Goal: Task Accomplishment & Management: Complete application form

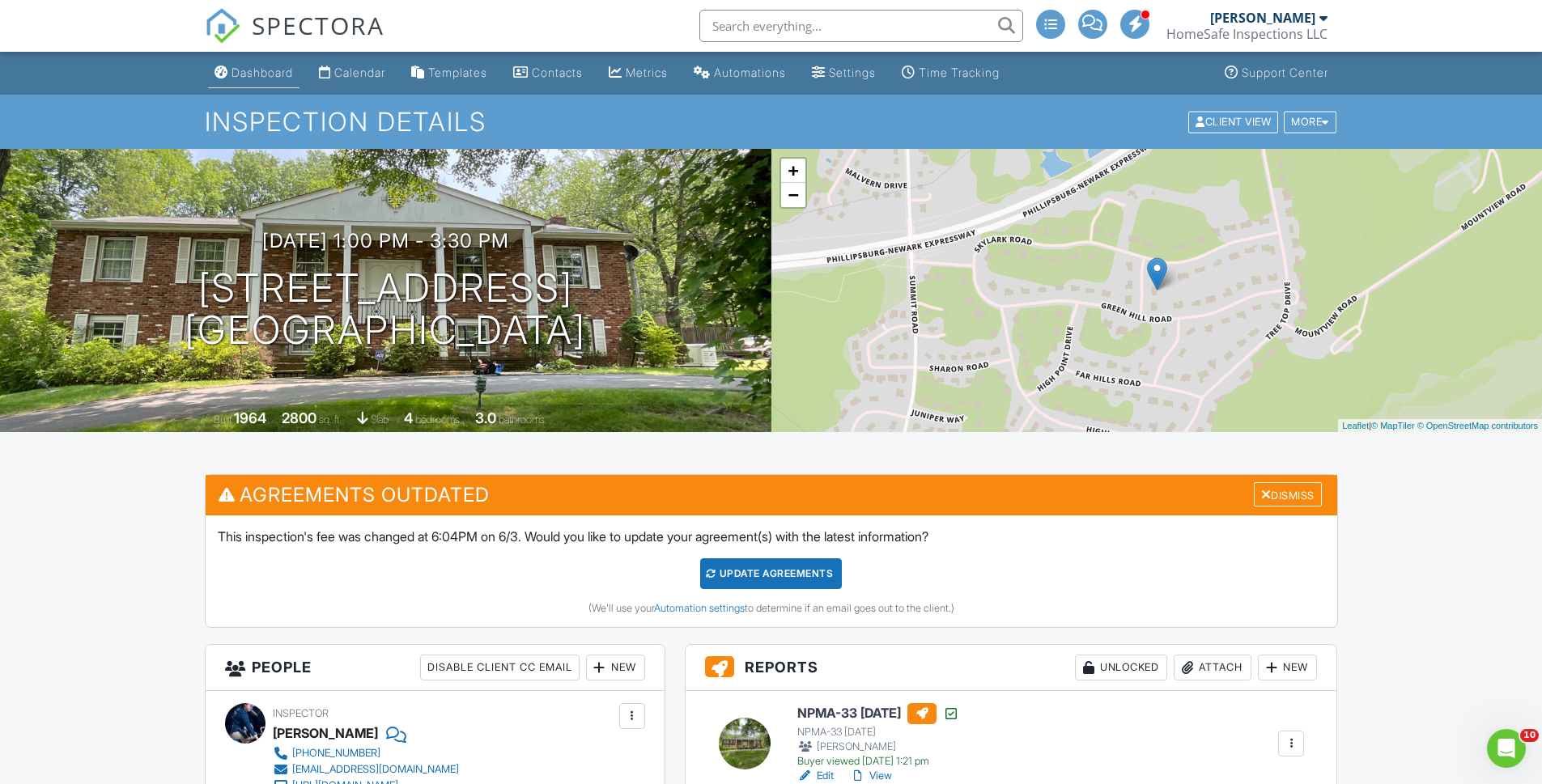
click at [262, 72] on div "Dashboard" at bounding box center [261, 72] width 61 height 14
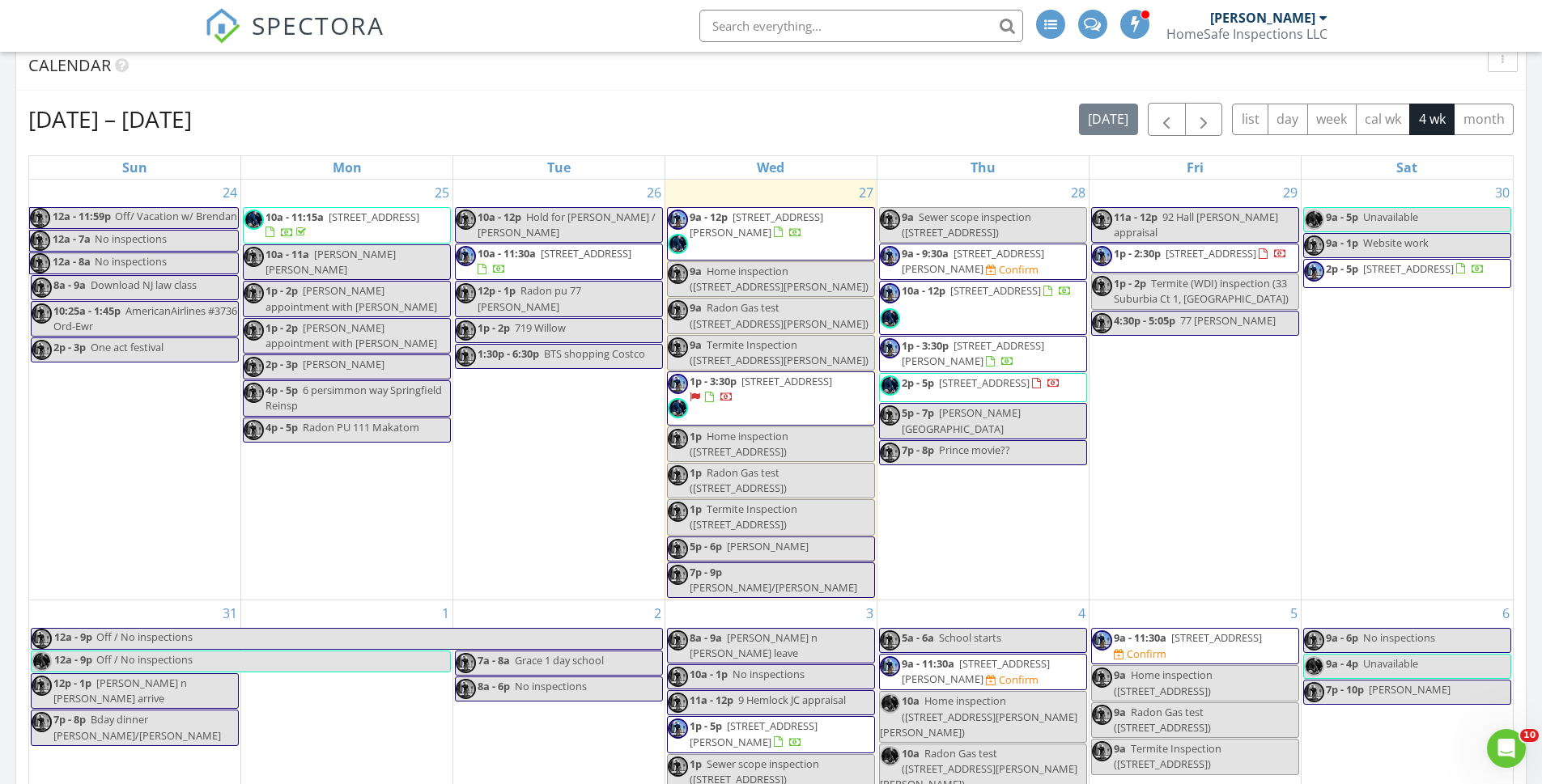
scroll to position [936, 0]
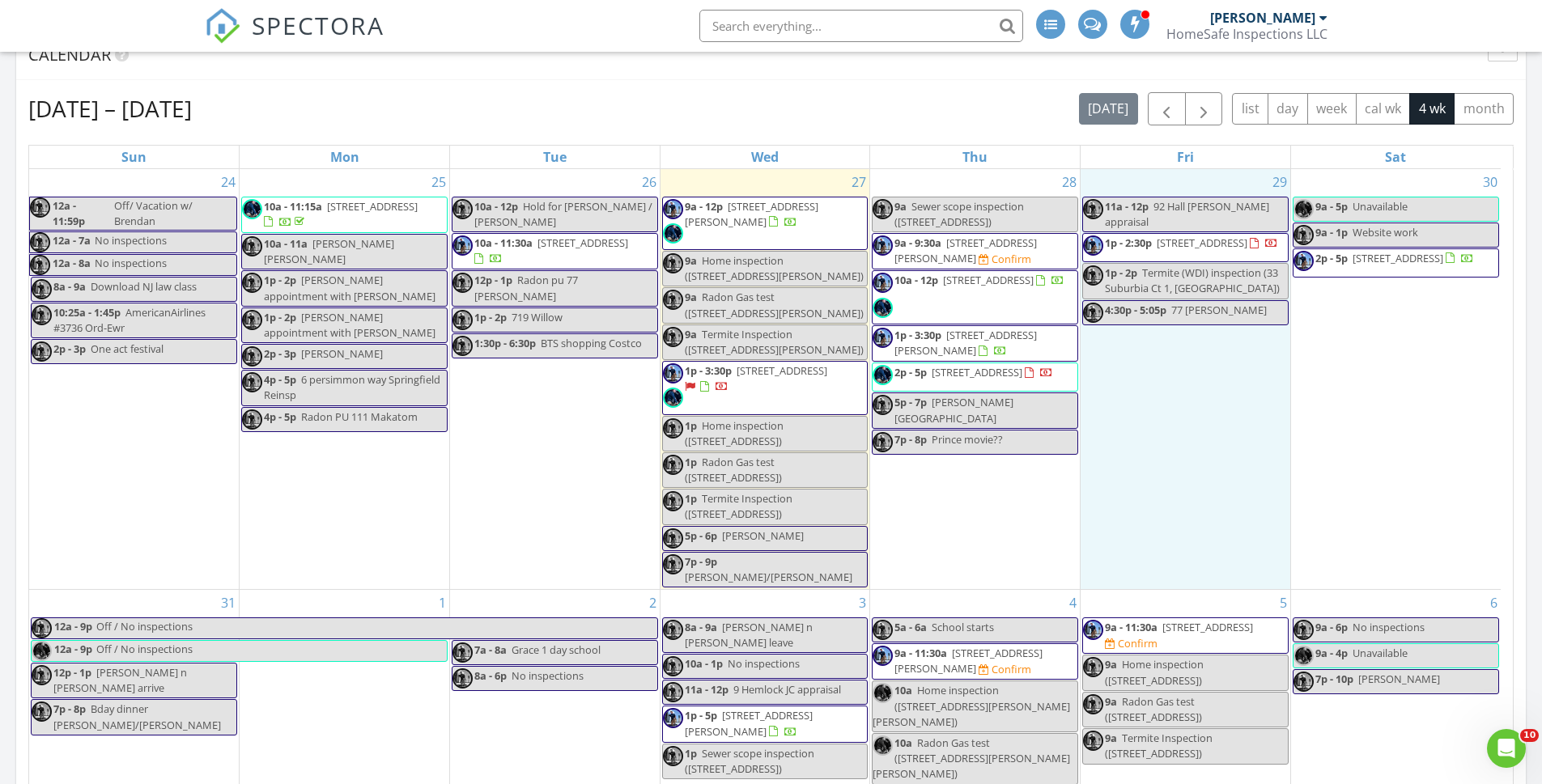
click at [1243, 494] on div "29 11a - 12p 92 Hall Dr Clark appraisal 1p - 2:30p 33 Suburbia Ct 1, Jersey Cit…" at bounding box center [1185, 379] width 210 height 420
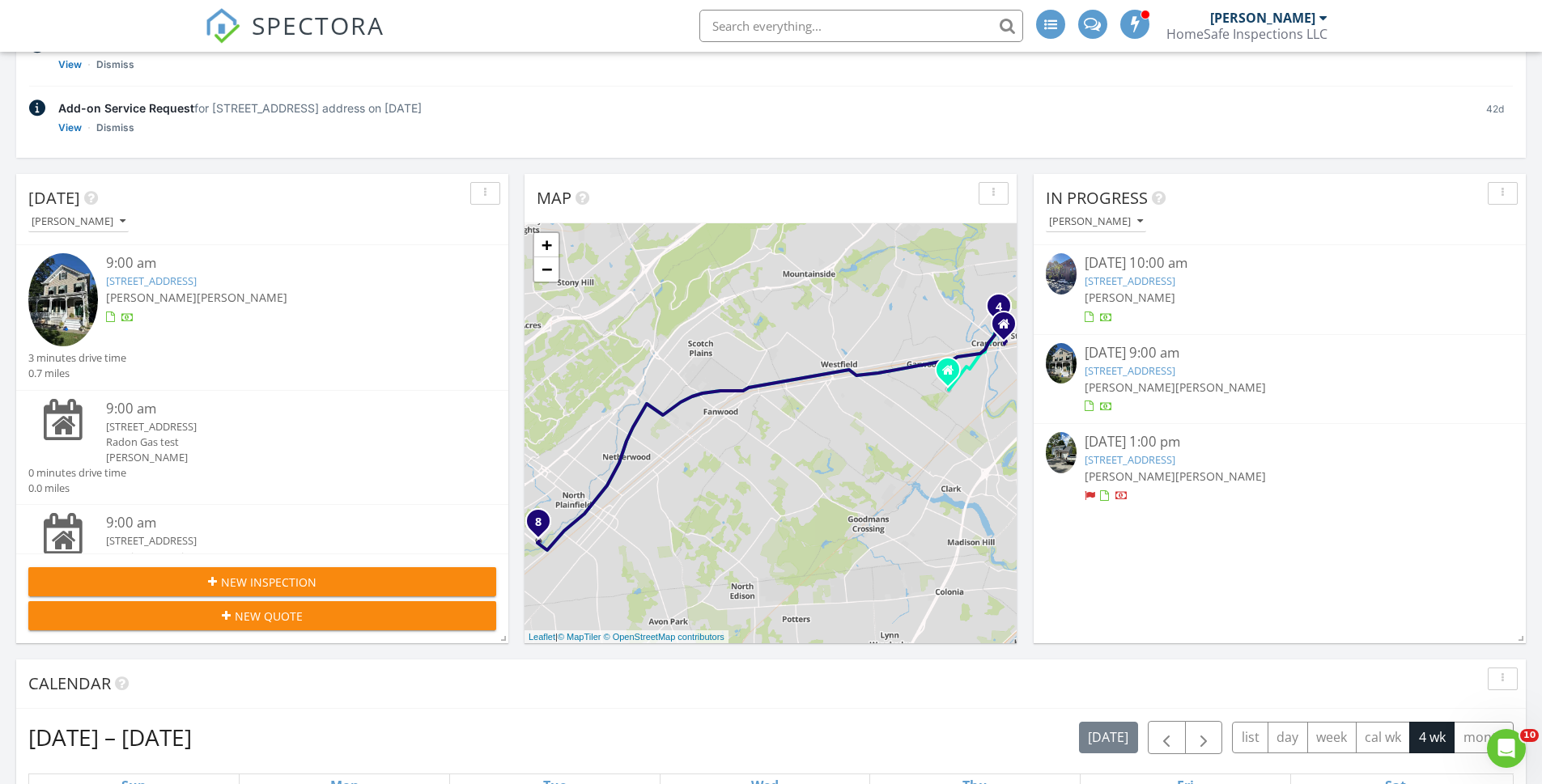
scroll to position [301, 0]
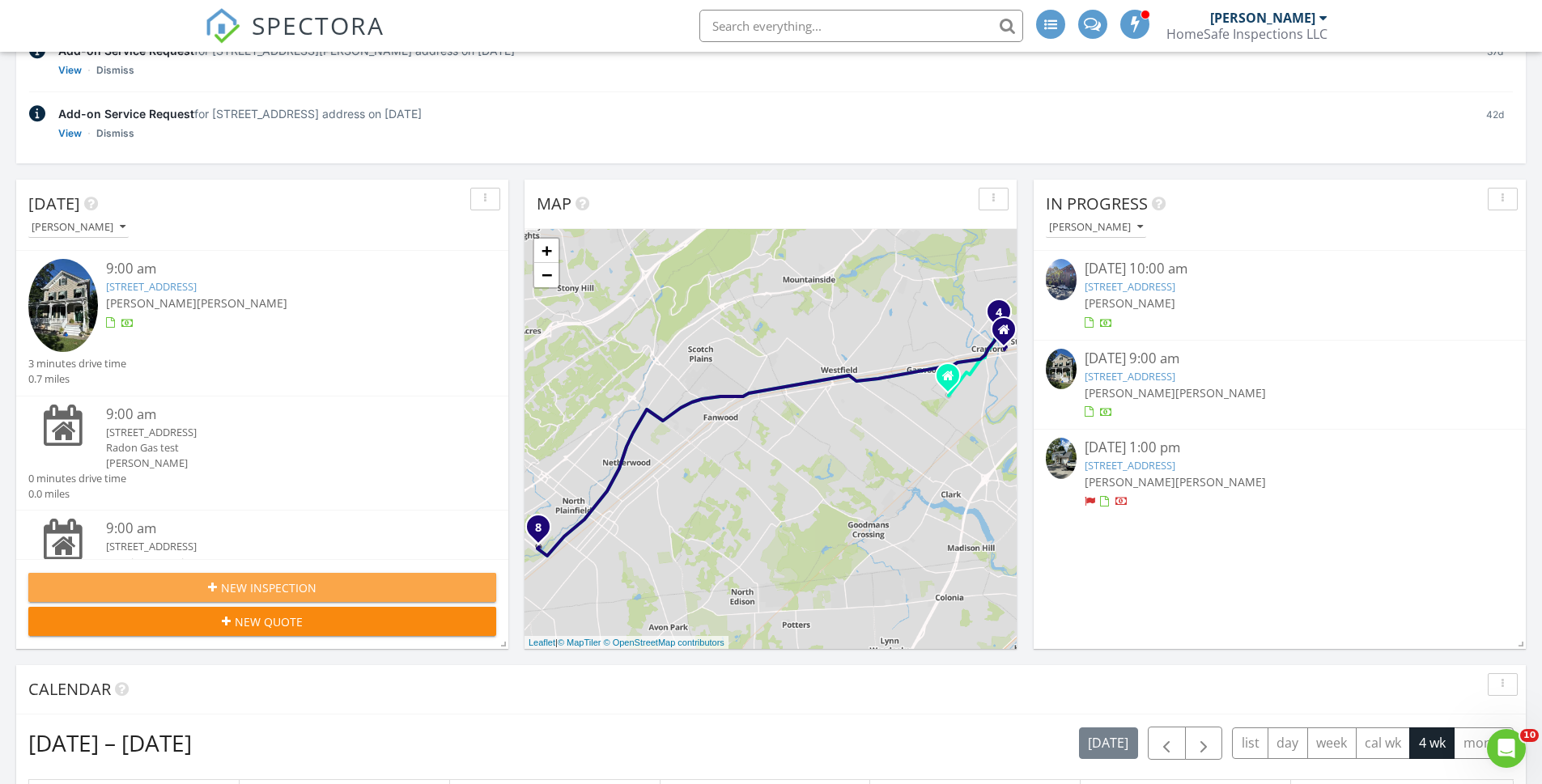
click at [297, 588] on span "New Inspection" at bounding box center [268, 588] width 96 height 17
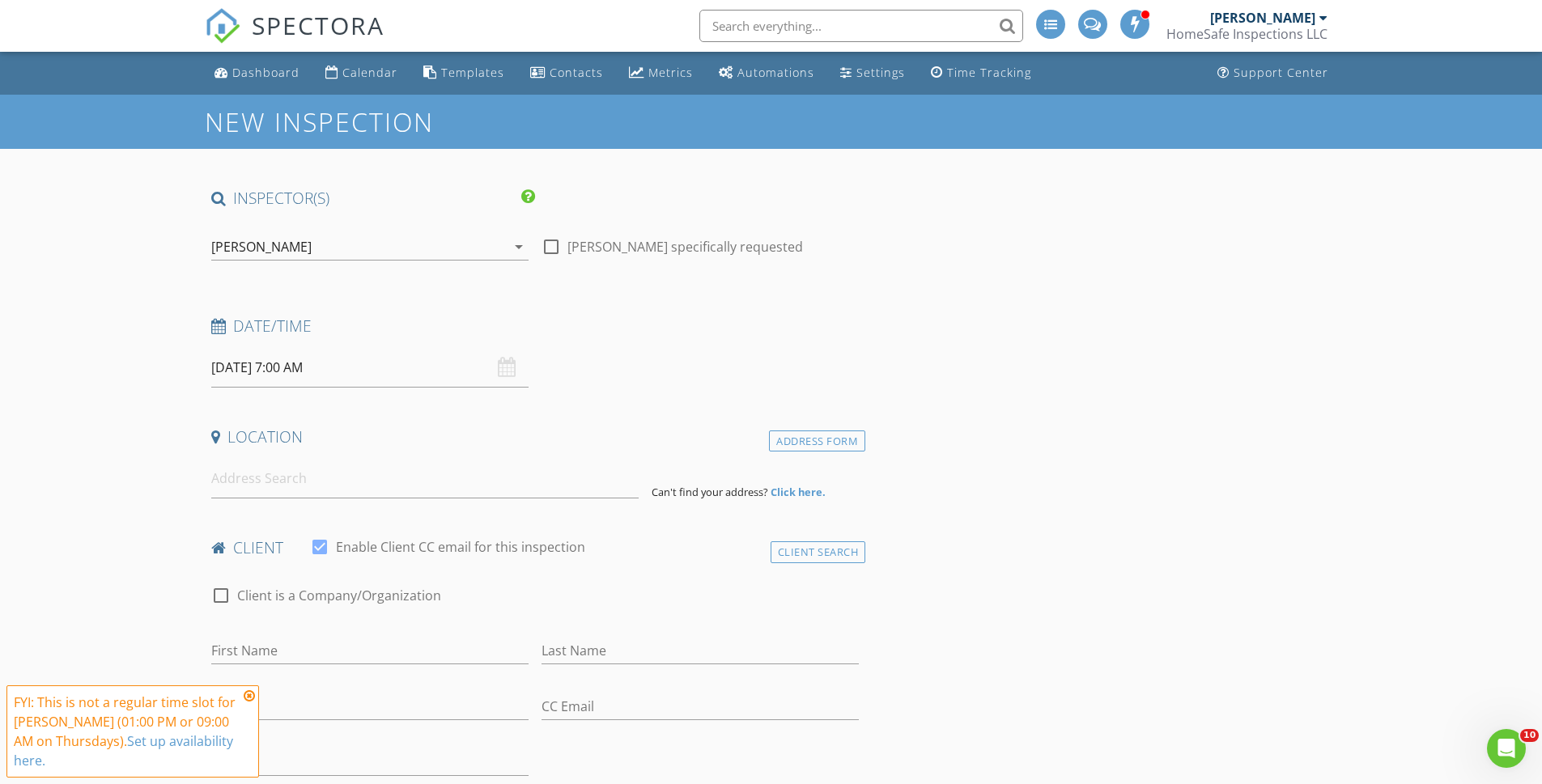
click at [294, 252] on div "[PERSON_NAME]" at bounding box center [358, 247] width 294 height 26
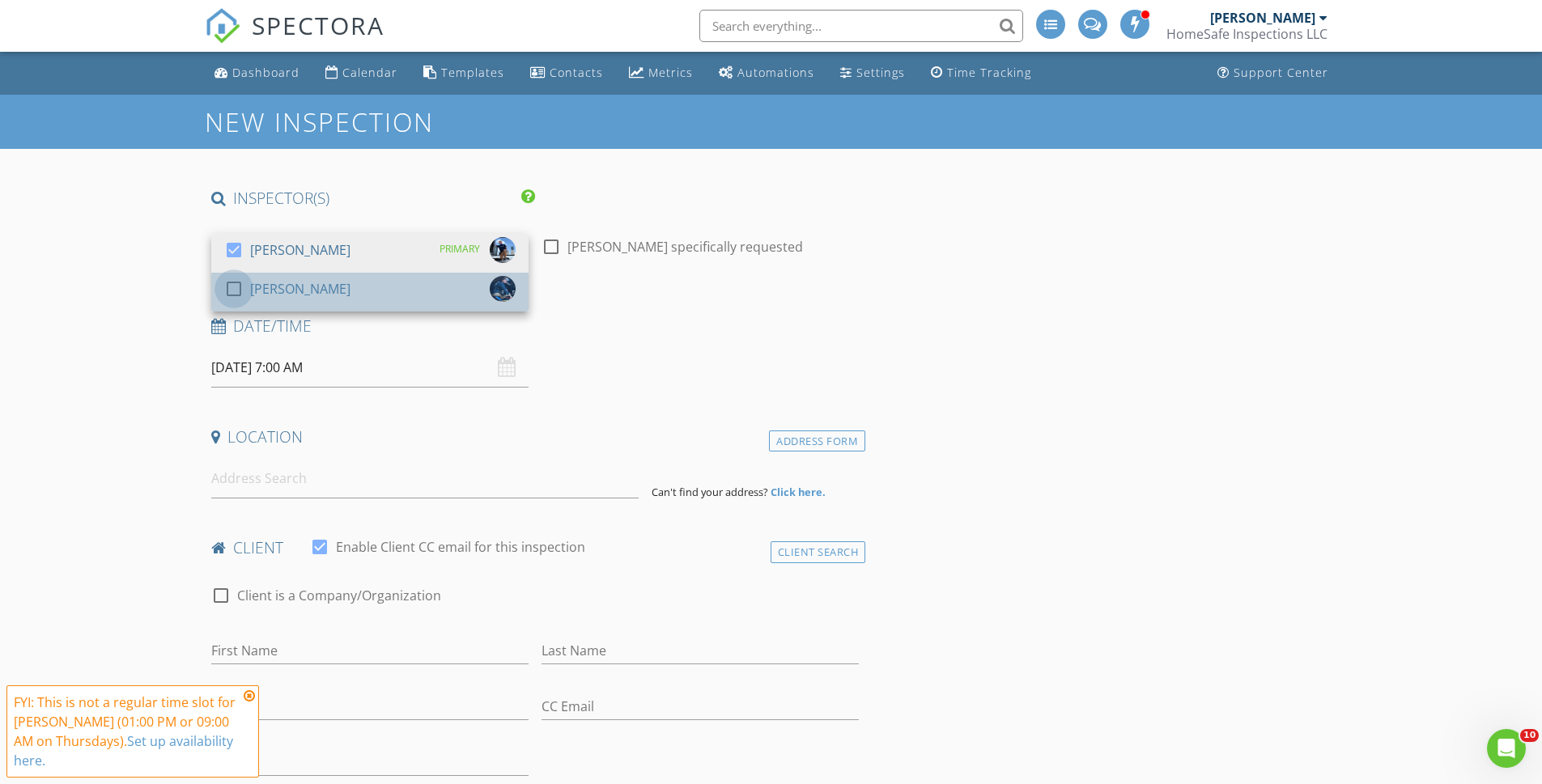
click at [233, 291] on div at bounding box center [234, 289] width 28 height 28
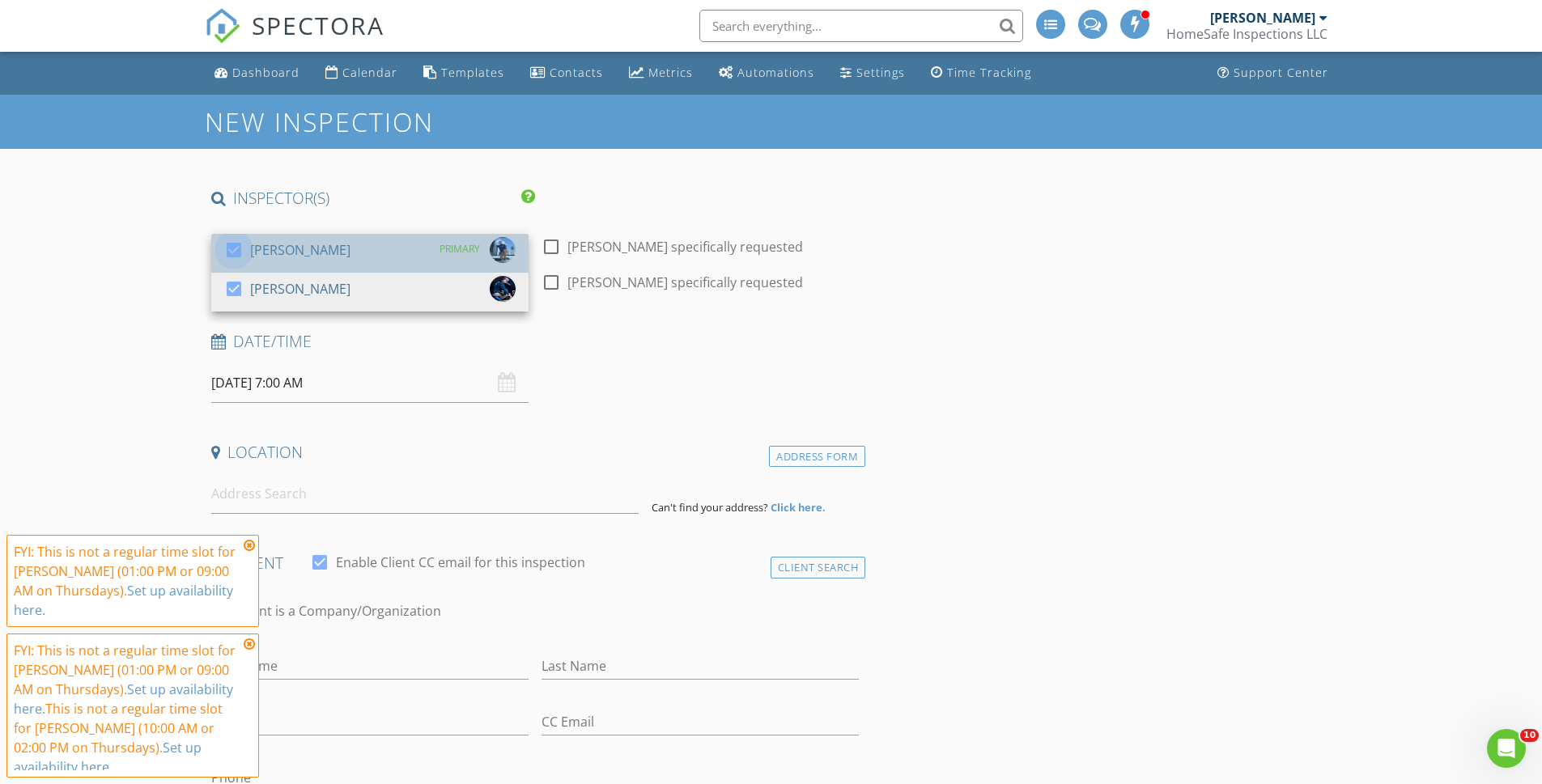
click at [234, 252] on div at bounding box center [234, 250] width 28 height 28
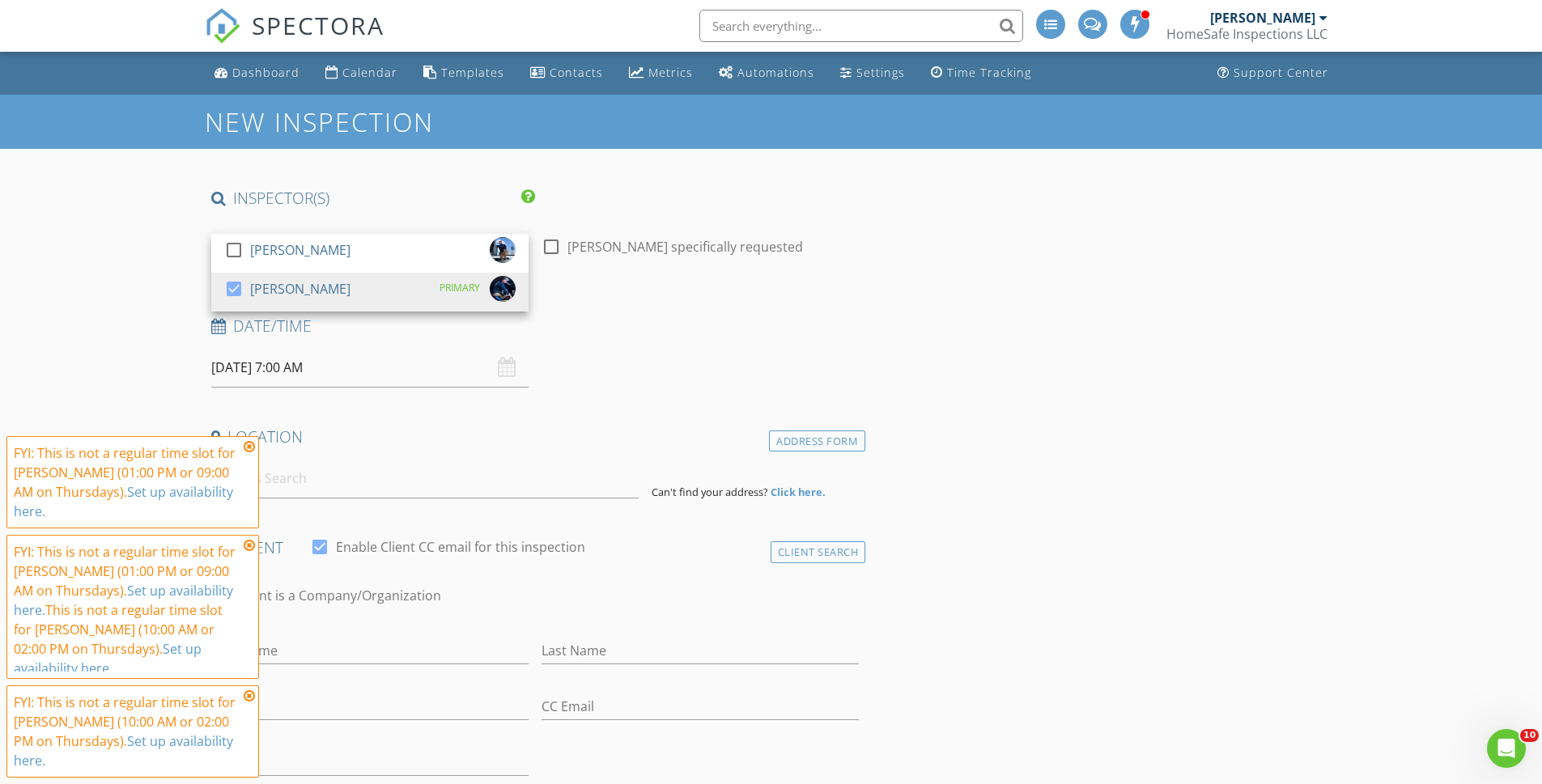
click at [250, 447] on icon at bounding box center [249, 446] width 11 height 13
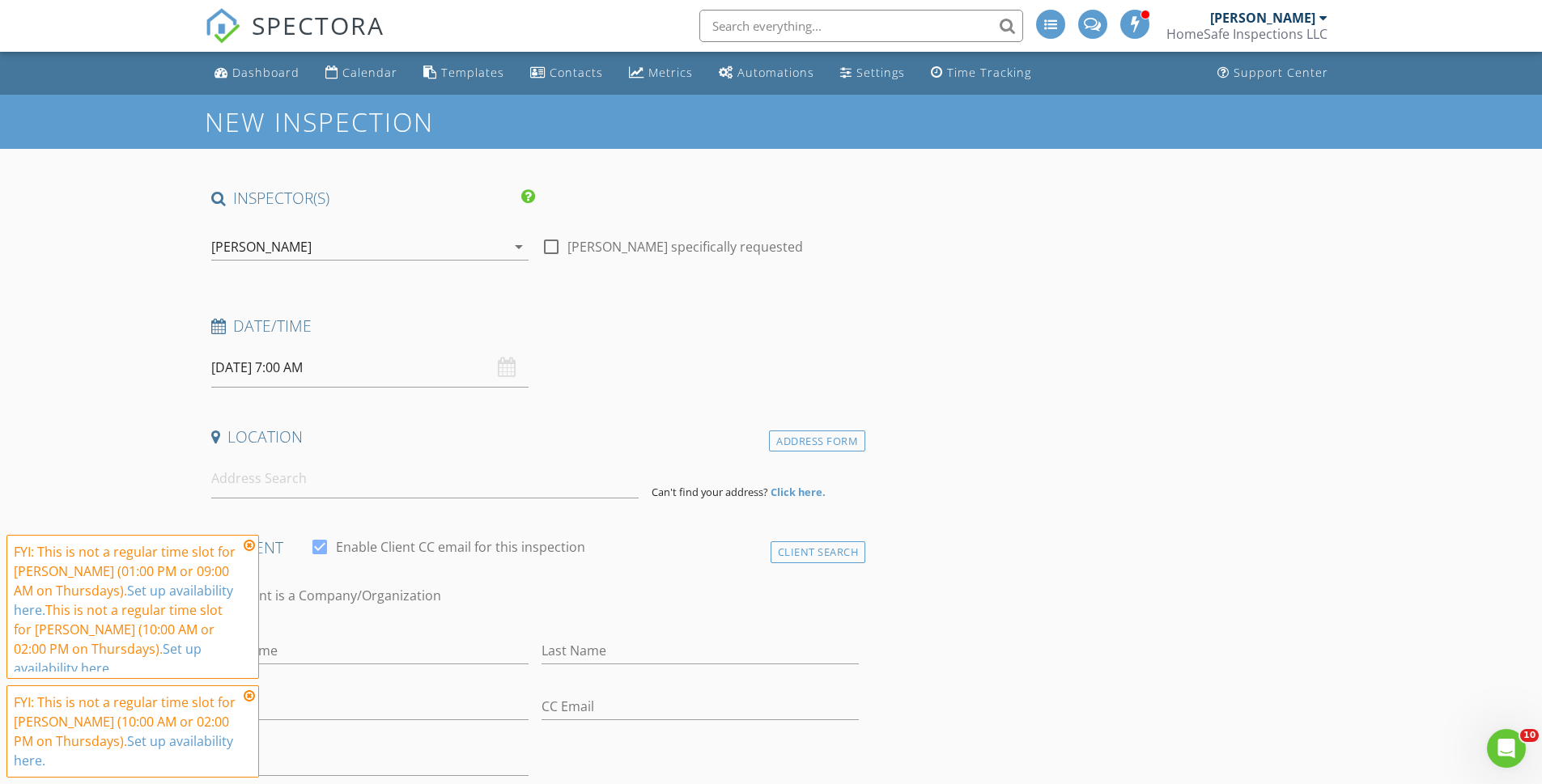
click at [250, 545] on icon at bounding box center [249, 545] width 11 height 13
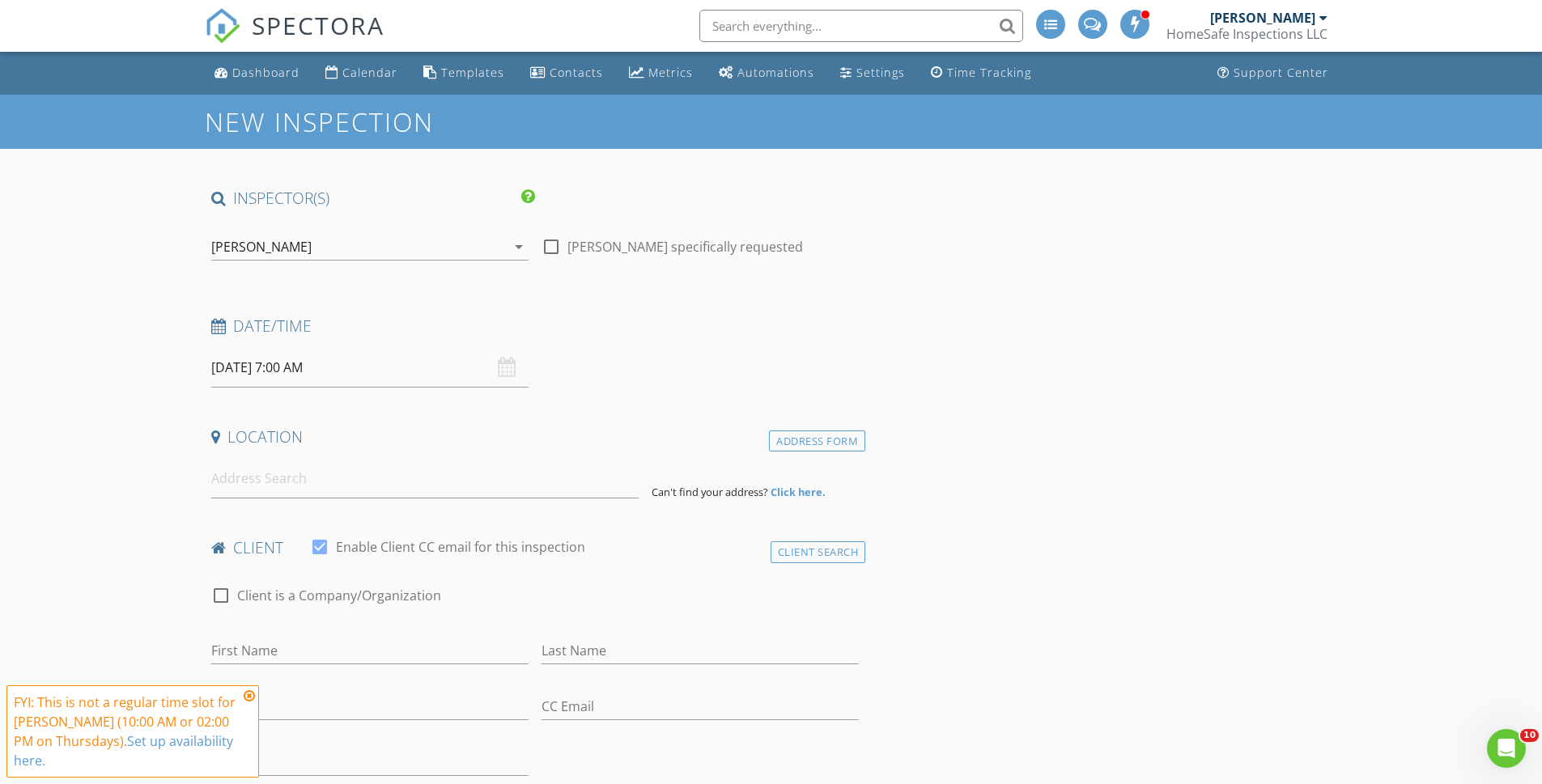
click at [249, 694] on icon at bounding box center [249, 695] width 11 height 13
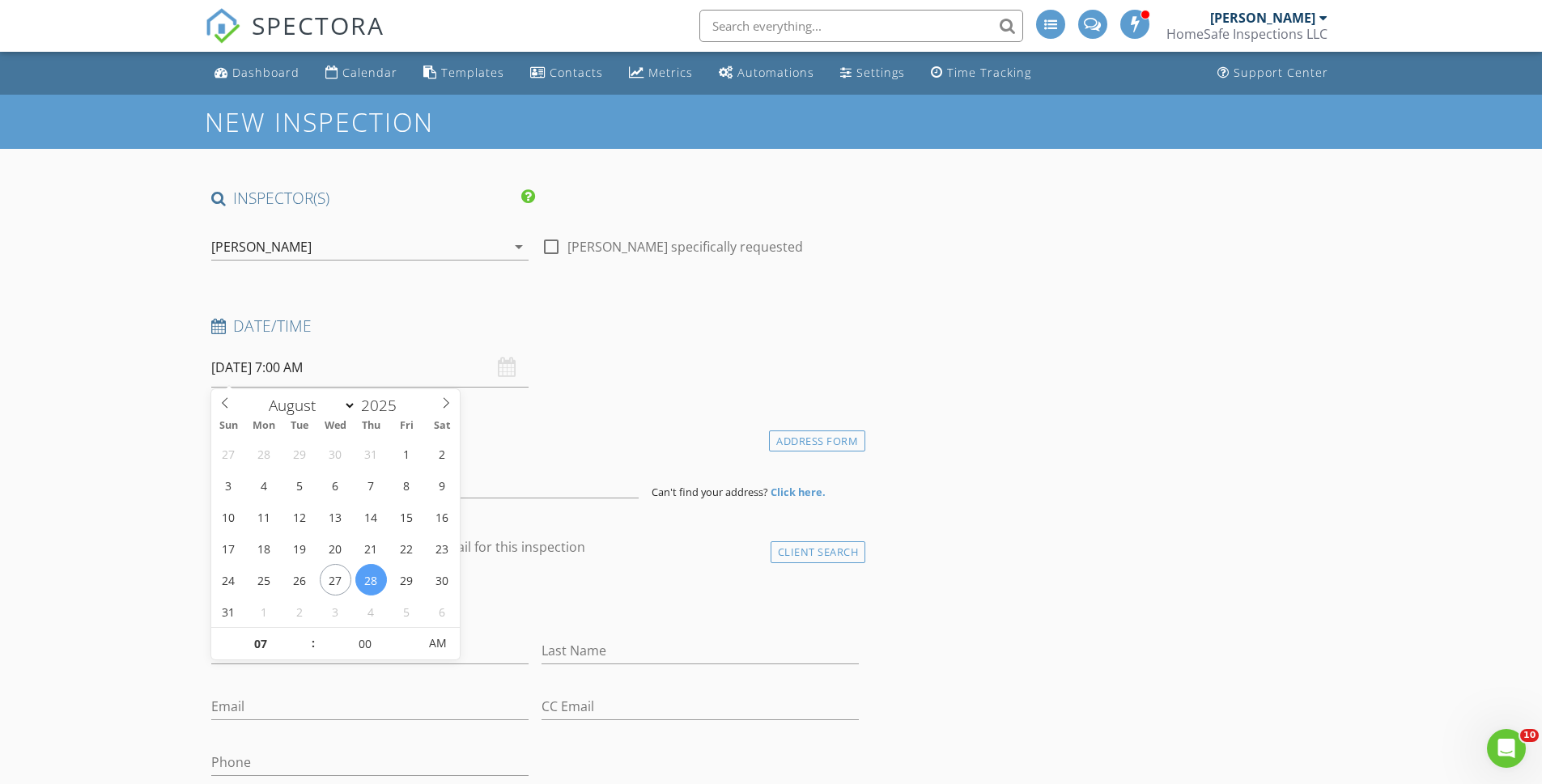
click at [242, 367] on input "08/28/2025 7:00 AM" at bounding box center [370, 367] width 318 height 40
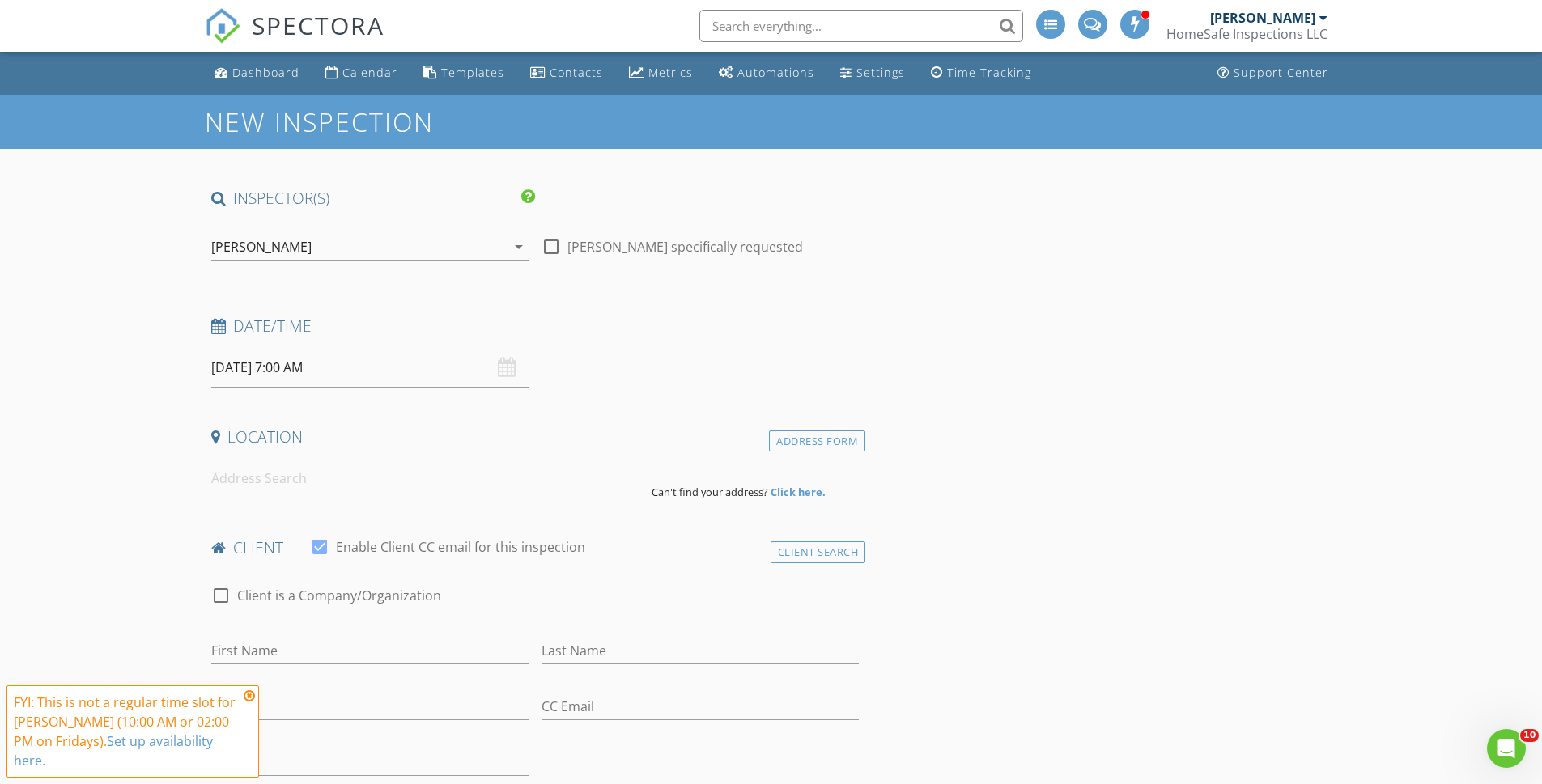
click at [249, 702] on icon at bounding box center [249, 695] width 11 height 13
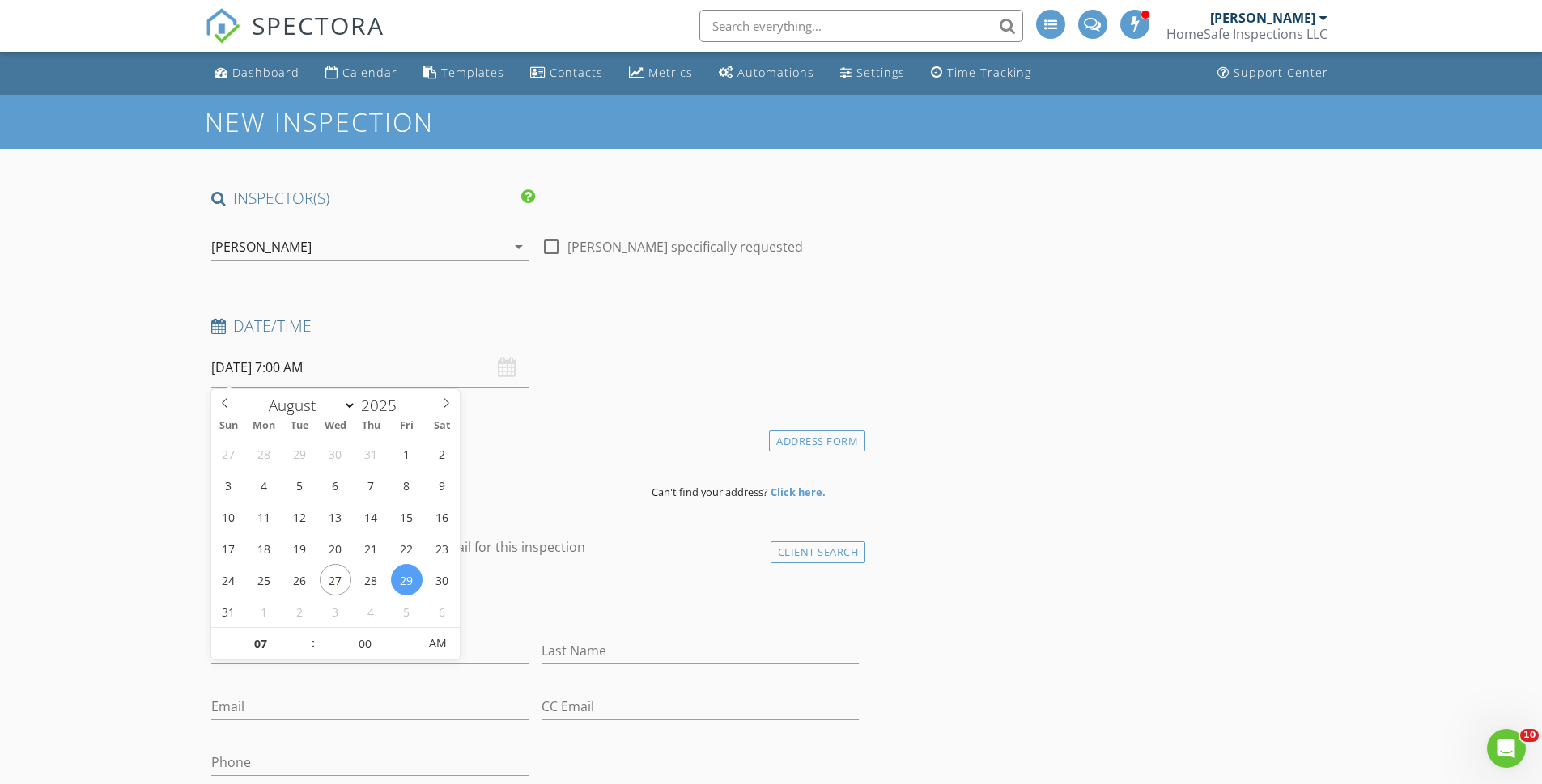
click at [296, 364] on input "08/29/2025 7:00 AM" at bounding box center [370, 367] width 318 height 40
type input "08/29/2025 8:00 AM"
type input "08"
click at [304, 635] on span at bounding box center [305, 636] width 11 height 16
type input "08/29/2025 9:00 AM"
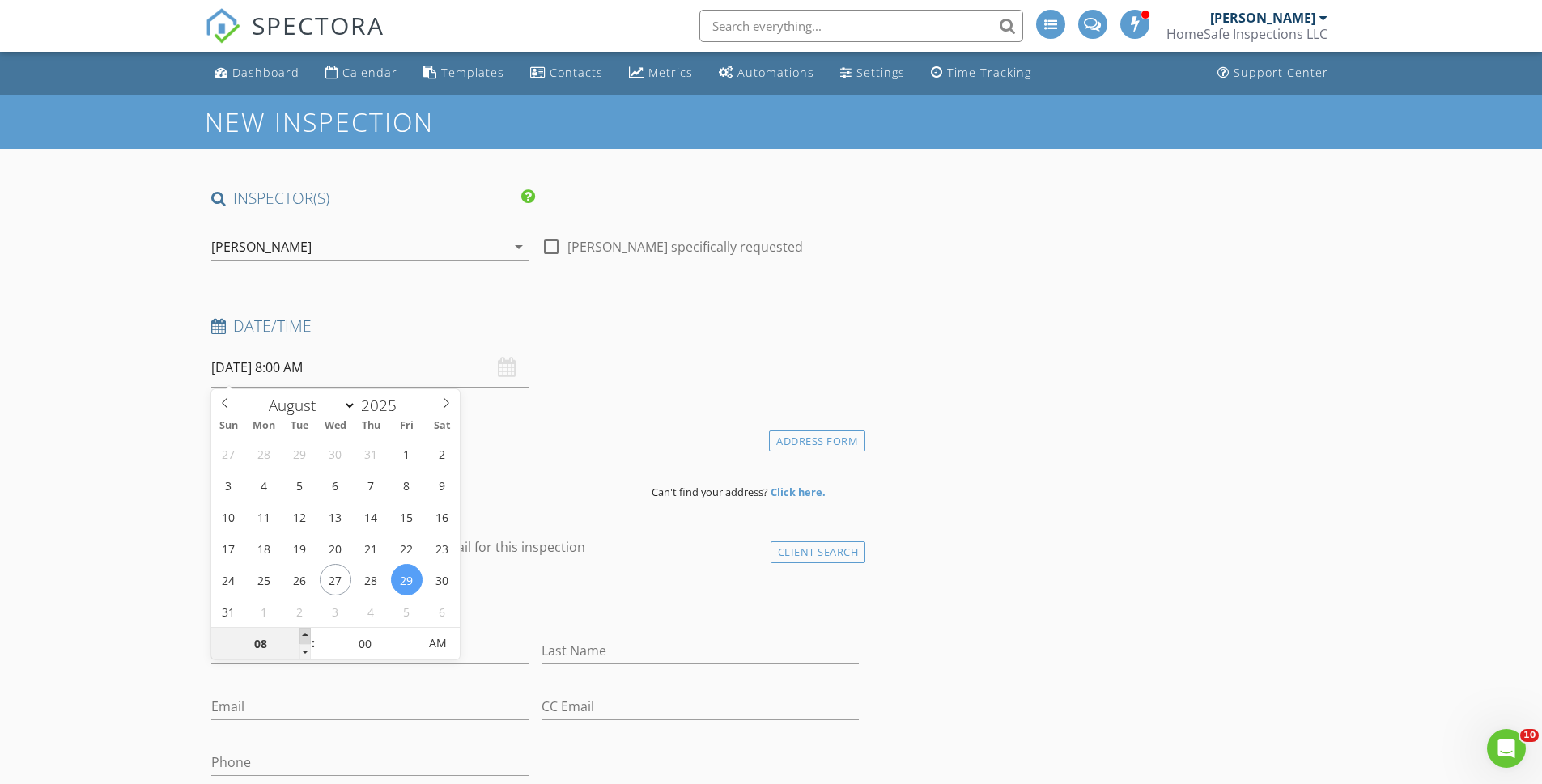
type input "09"
click at [304, 635] on span at bounding box center [305, 636] width 11 height 16
type input "08/29/2025 10:00 AM"
type input "10"
click at [304, 635] on span at bounding box center [305, 636] width 11 height 16
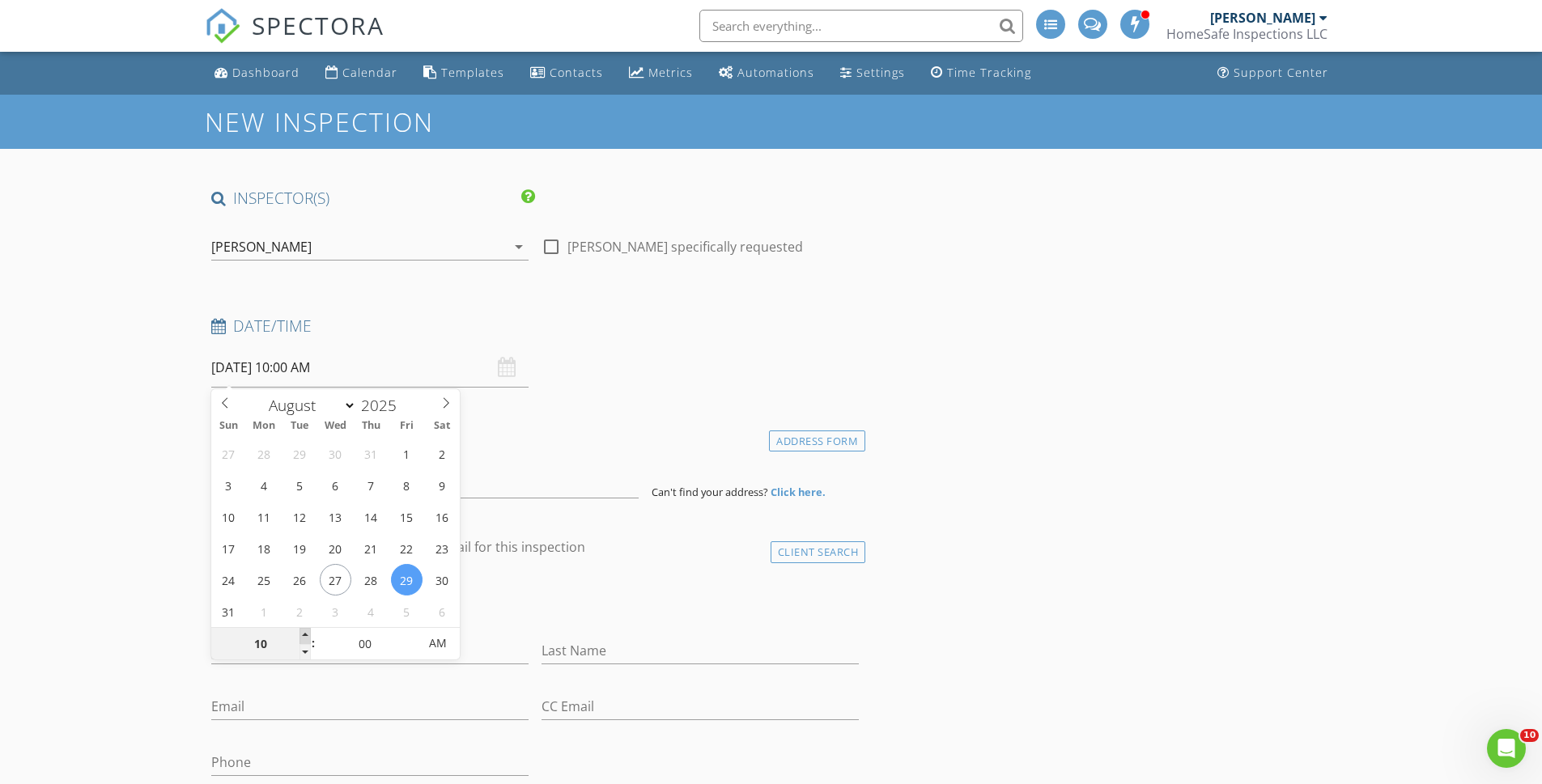
type input "08/29/2025 11:00 AM"
type input "11"
click at [304, 635] on span at bounding box center [305, 636] width 11 height 16
type input "[DATE] 12:00 PM"
type input "12"
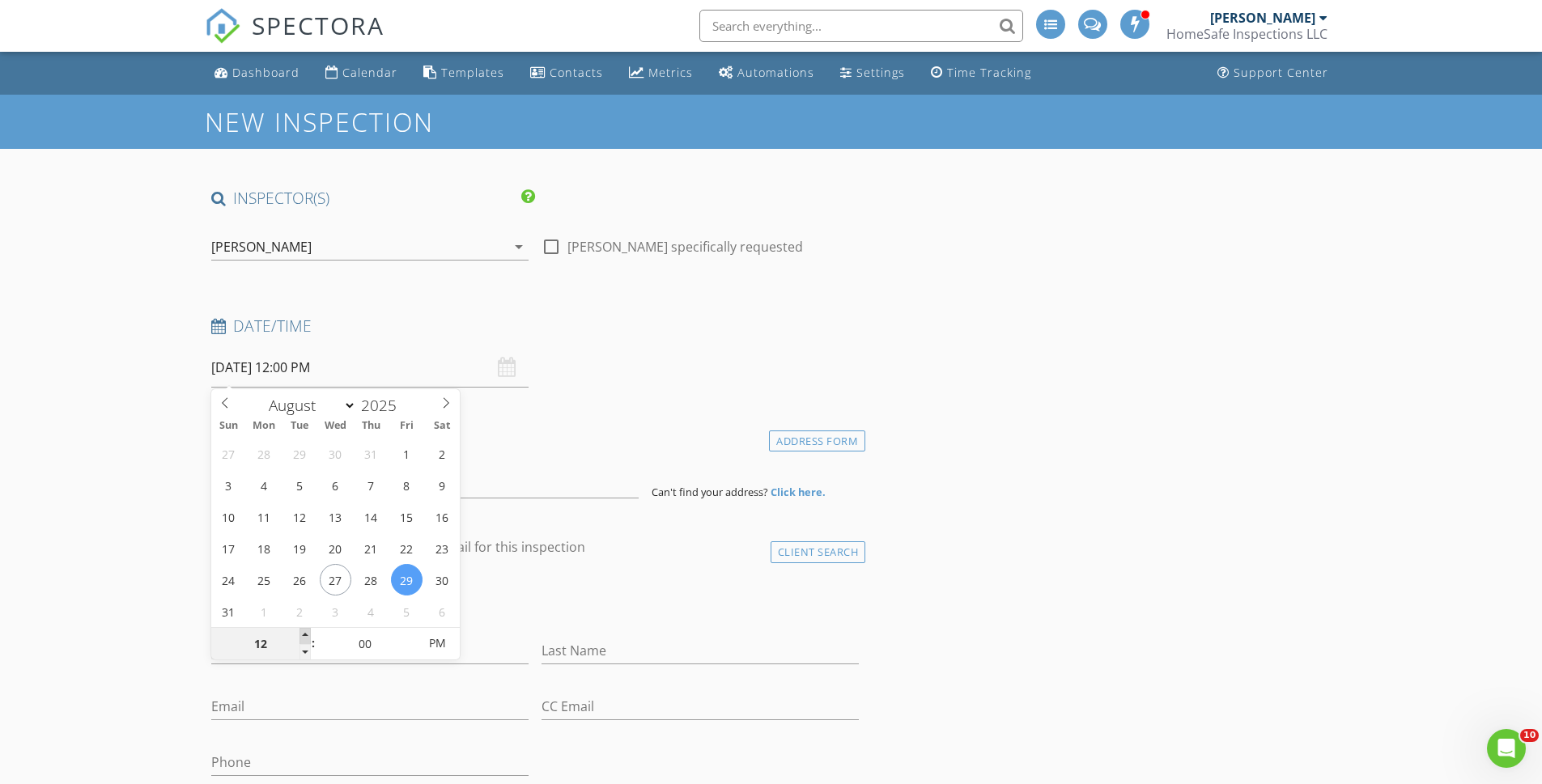
click at [304, 635] on span at bounding box center [305, 636] width 11 height 16
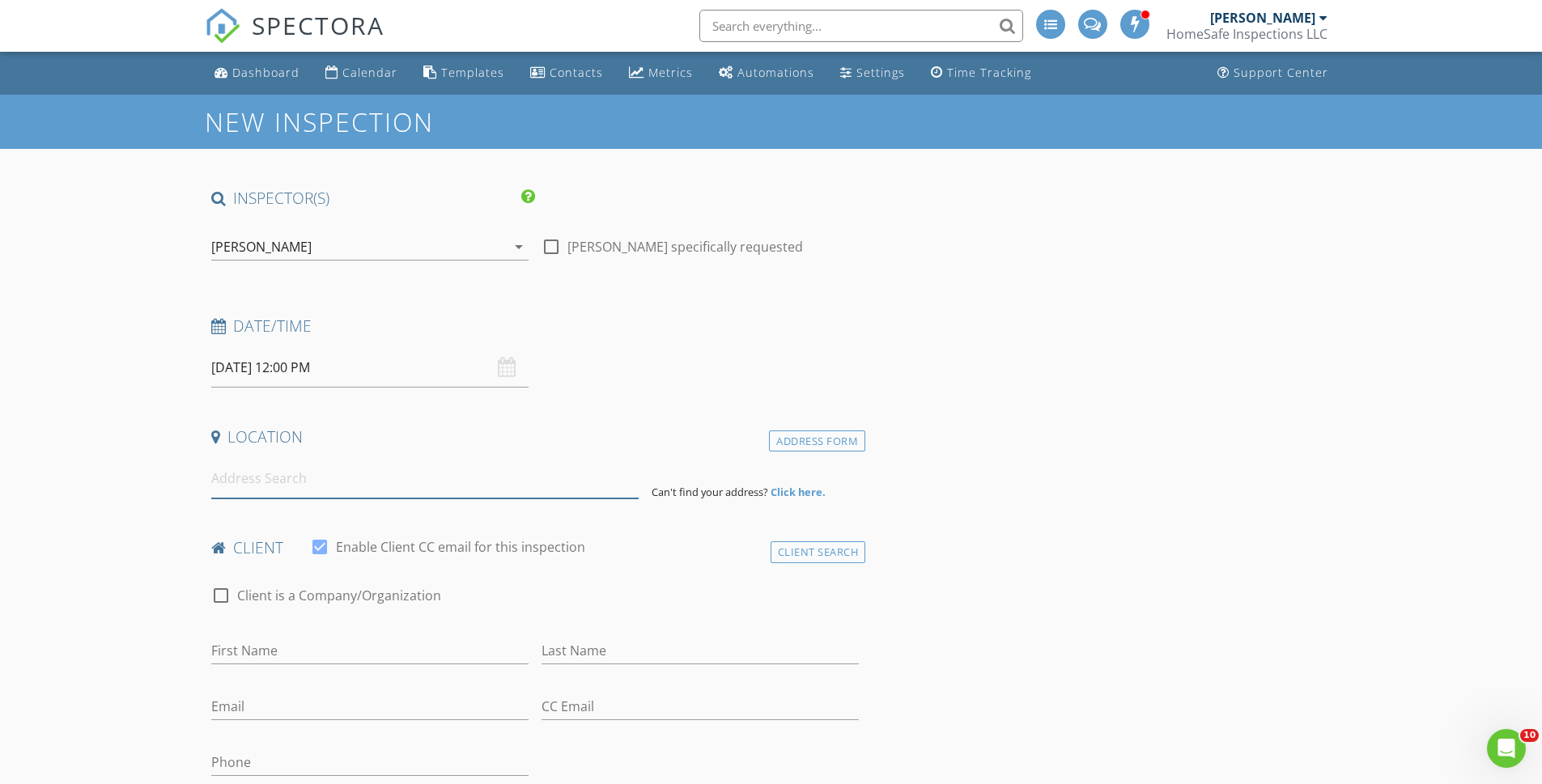
click at [230, 476] on input at bounding box center [425, 479] width 427 height 40
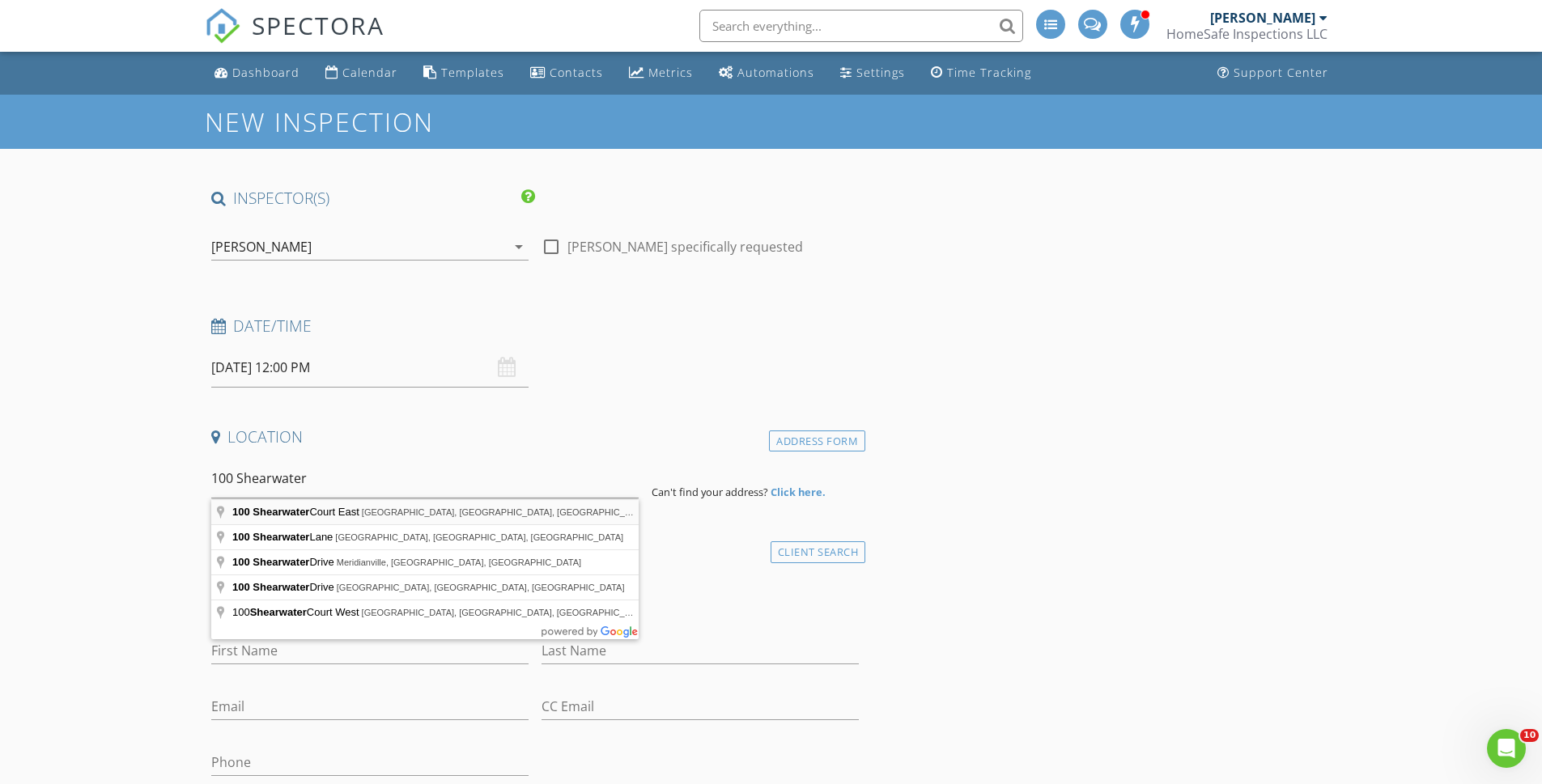
type input "100 Shearwater Court East, Jersey City, NJ, USA"
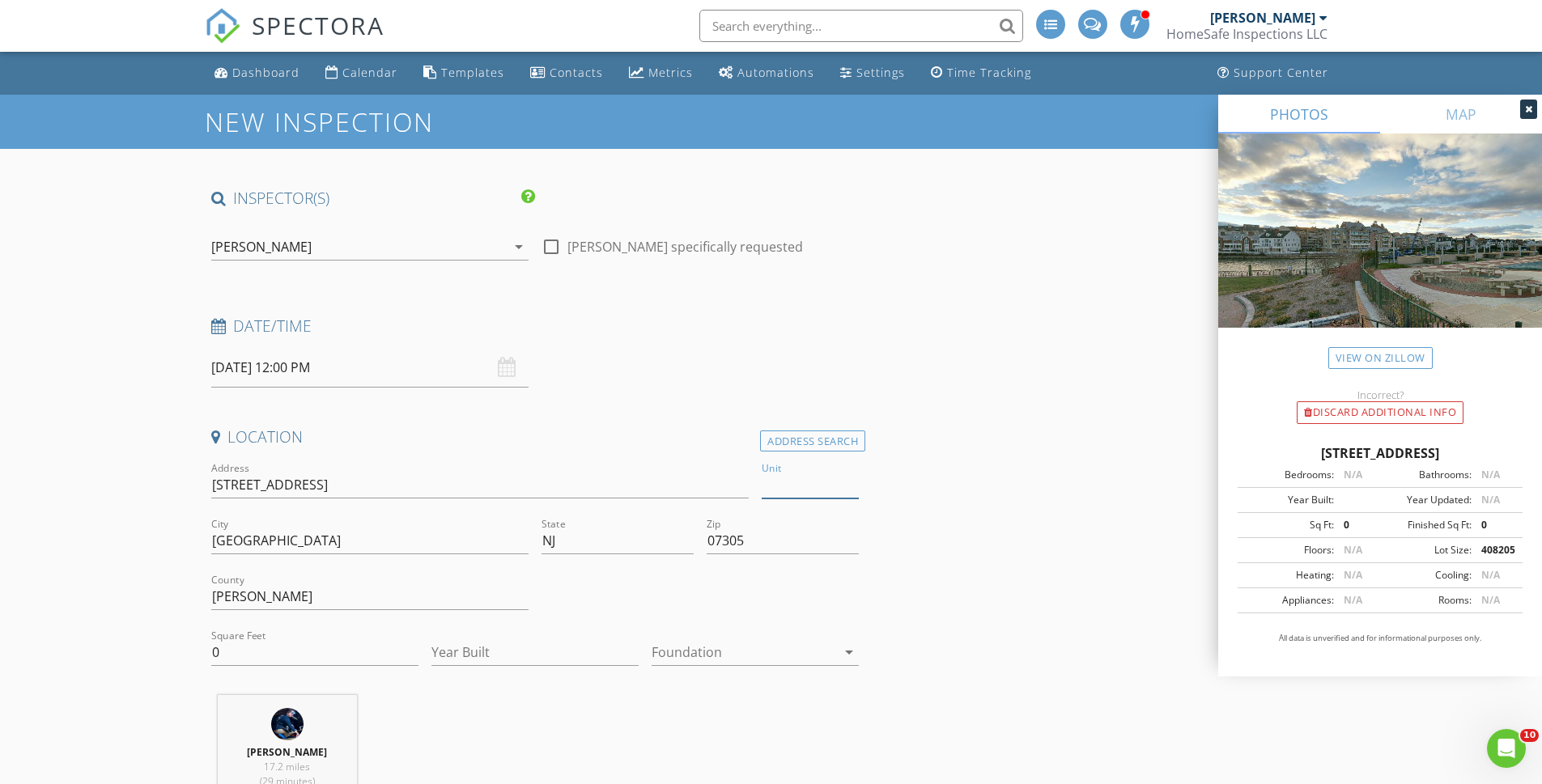
click at [798, 491] on input "Unit" at bounding box center [810, 485] width 98 height 27
type input "64"
type input "810"
type input "1988"
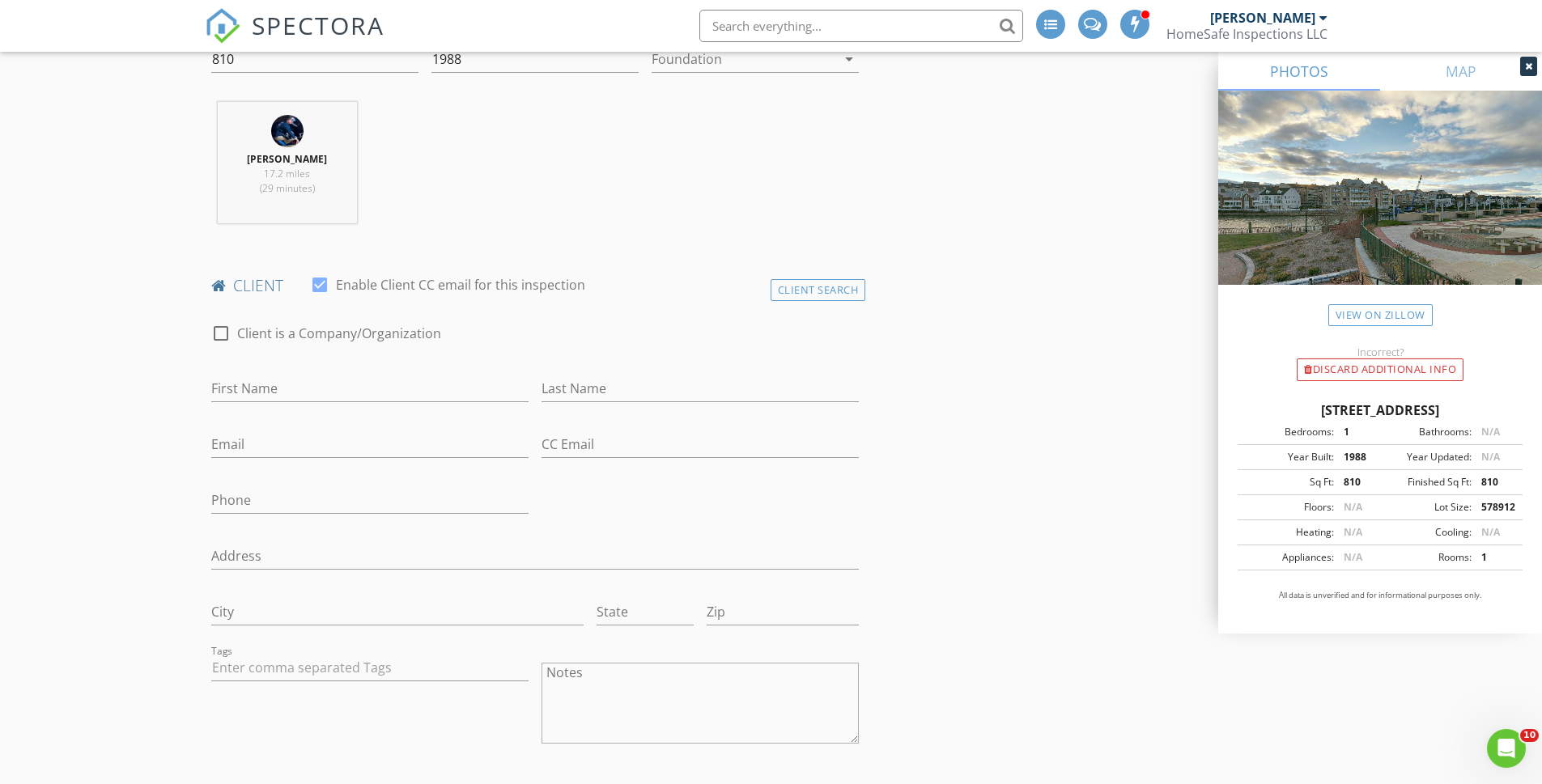
scroll to position [599, 0]
type input "64"
click at [293, 386] on input "First Name" at bounding box center [370, 383] width 318 height 27
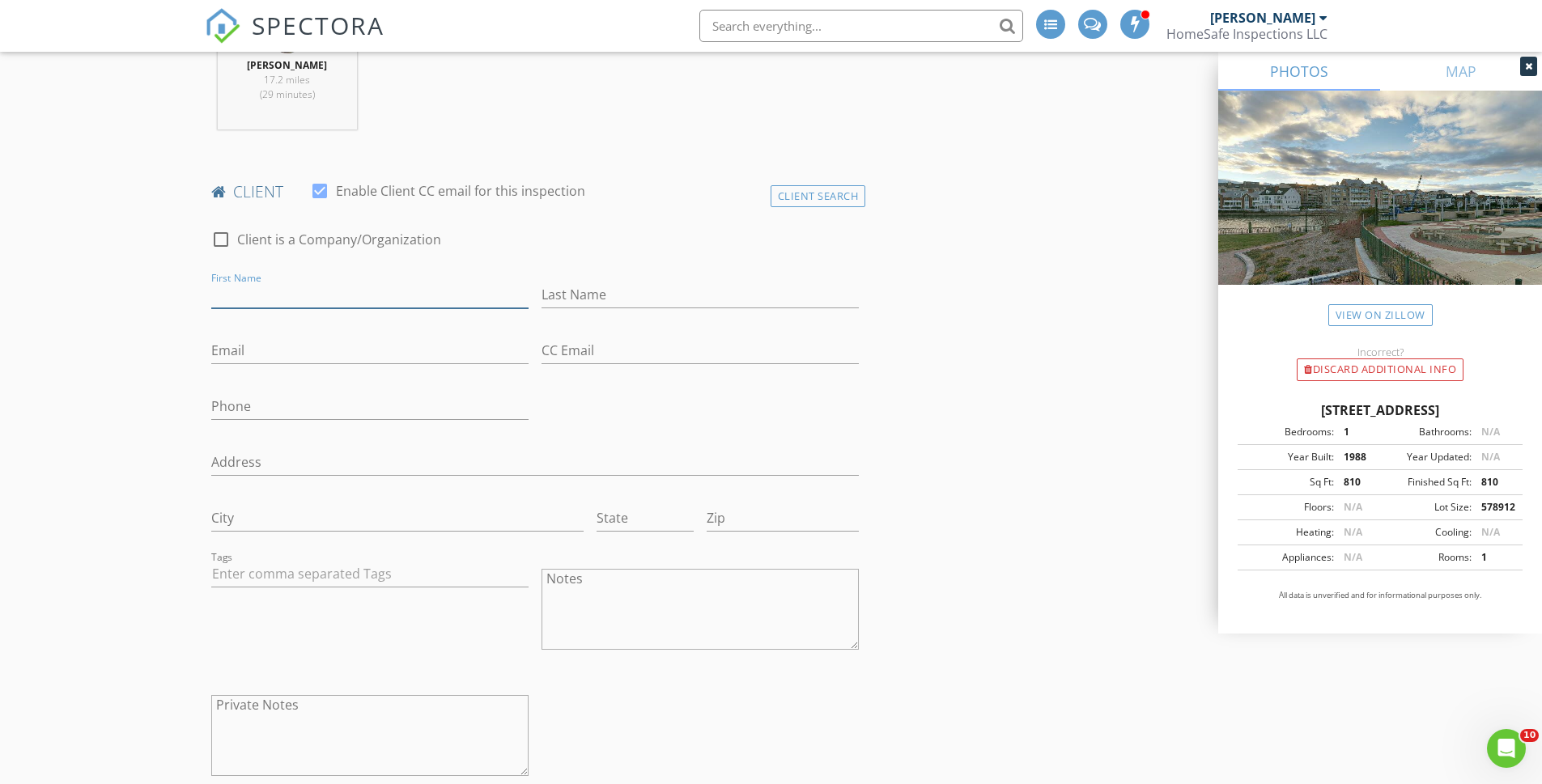
scroll to position [692, 0]
type input "[PERSON_NAME]"
type input "Curovic"
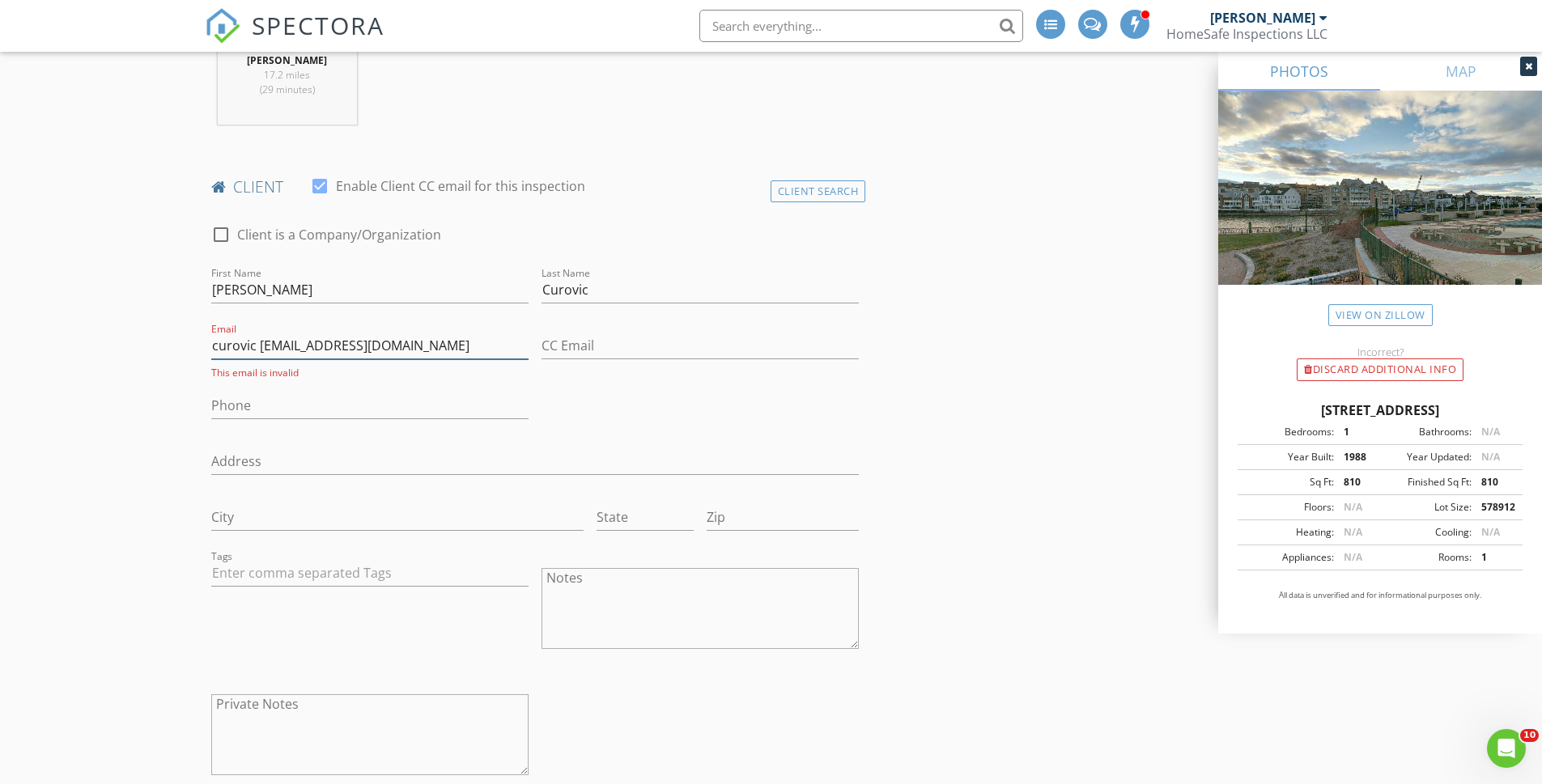
drag, startPoint x: 258, startPoint y: 346, endPoint x: 220, endPoint y: 347, distance: 38.0
click at [220, 347] on input "curovic mitrovic@verizon.net" at bounding box center [370, 346] width 318 height 27
type input "[EMAIL_ADDRESS][DOMAIN_NAME]"
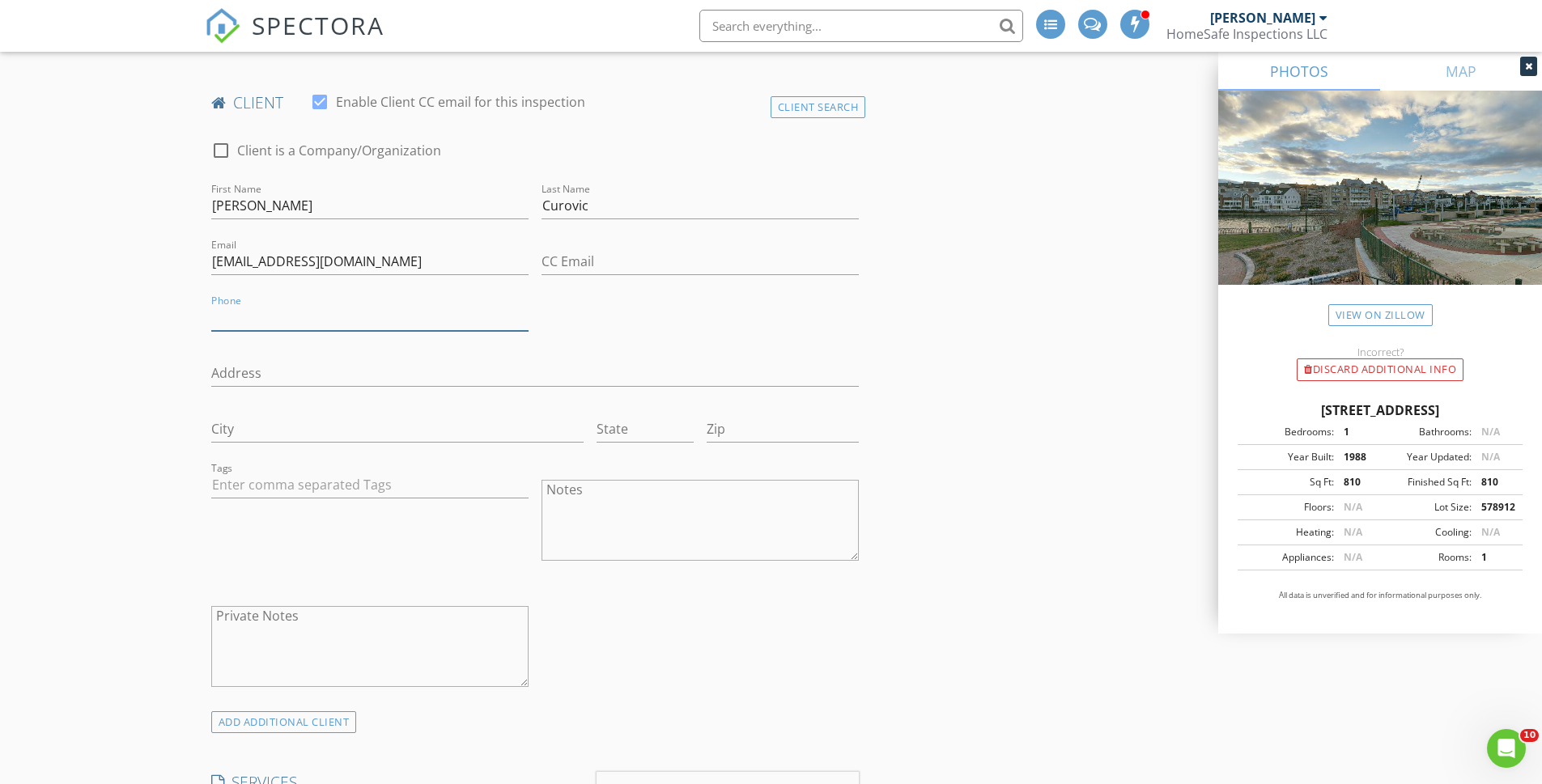
scroll to position [779, 0]
click at [269, 372] on input "Address" at bounding box center [535, 371] width 648 height 27
type input "[STREET_ADDRESS]"
type input "[GEOGRAPHIC_DATA]"
type input "NJ"
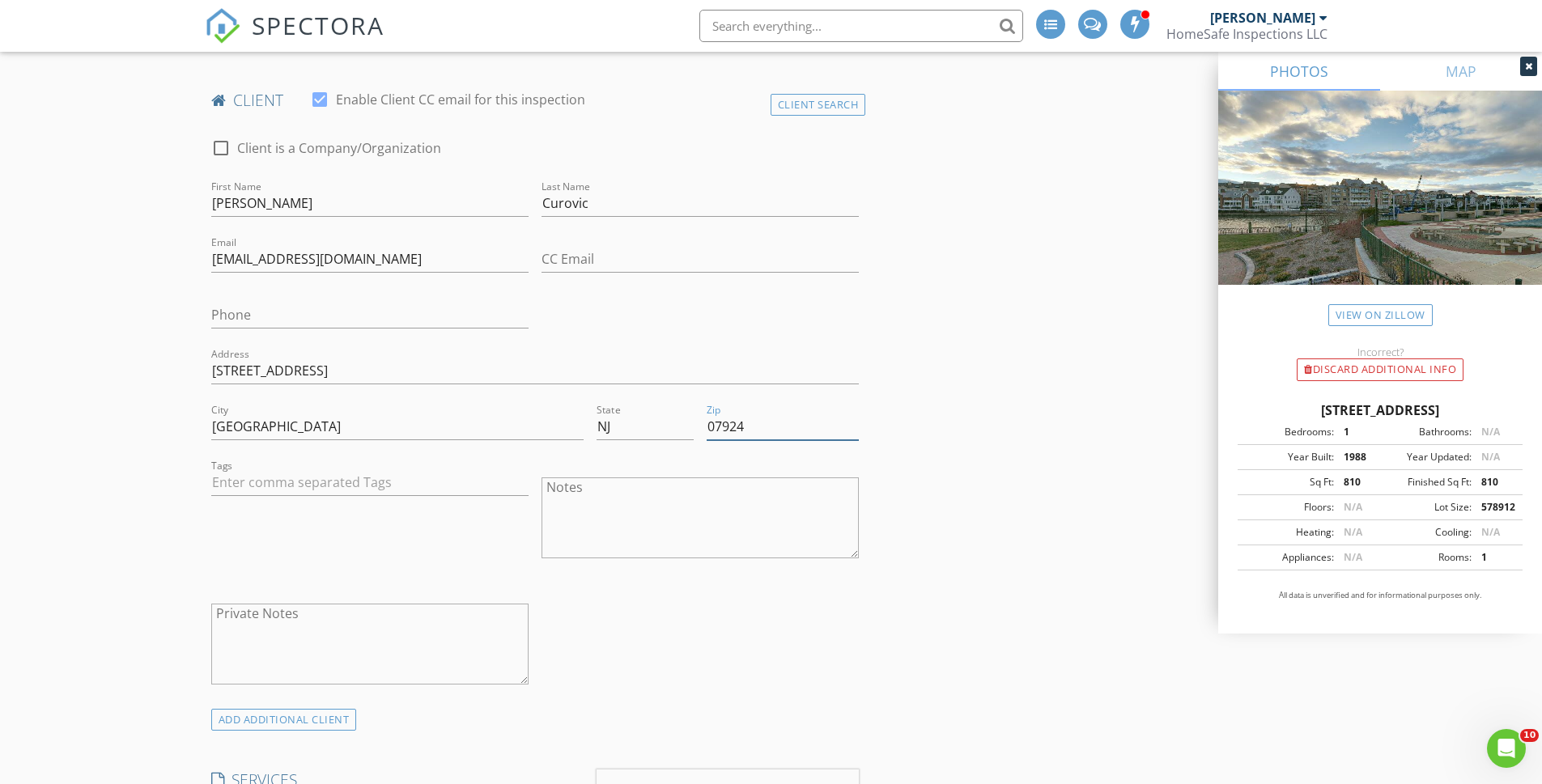
type input "07924"
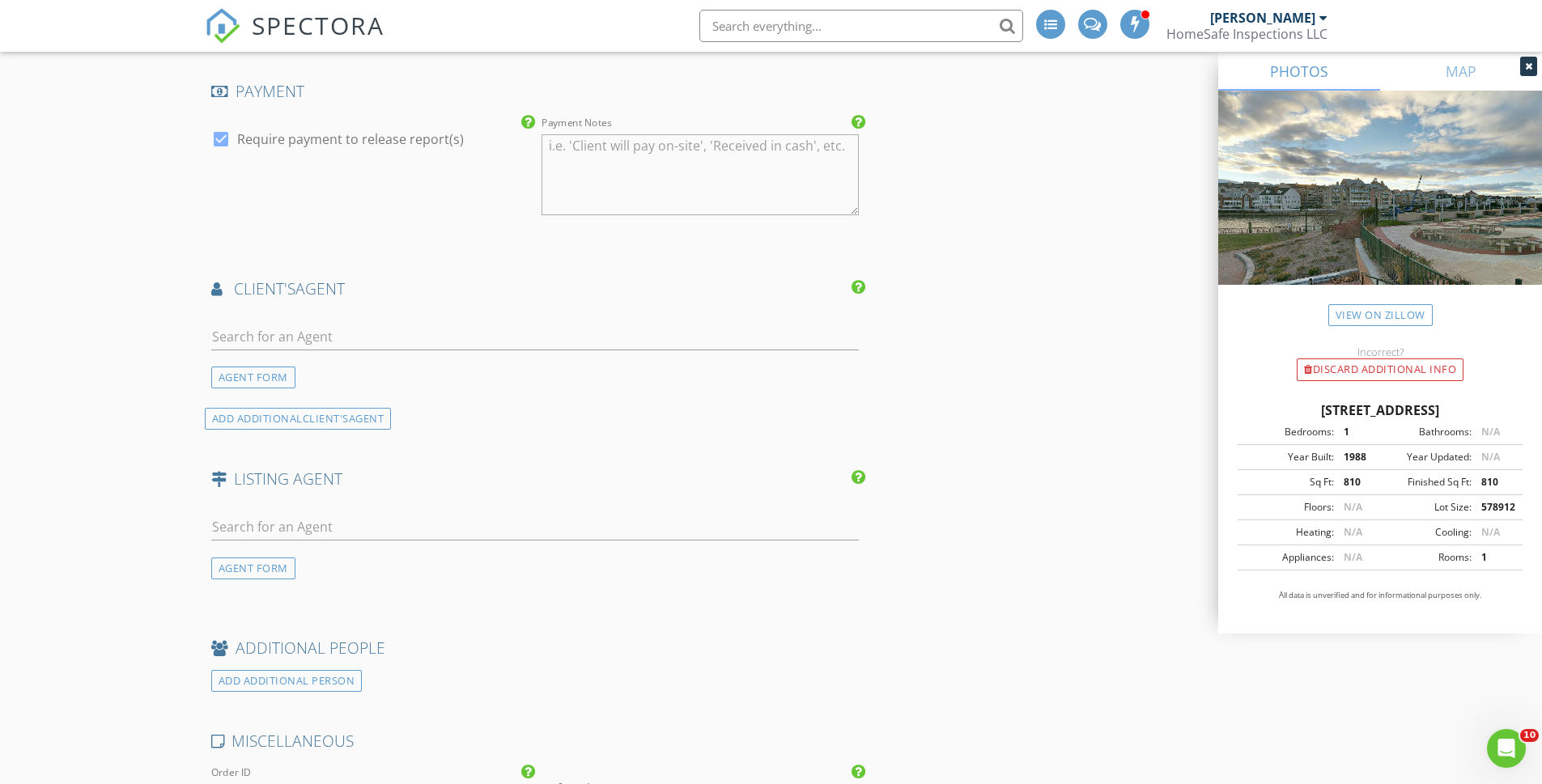
scroll to position [1902, 0]
click at [337, 338] on input "text" at bounding box center [535, 334] width 648 height 27
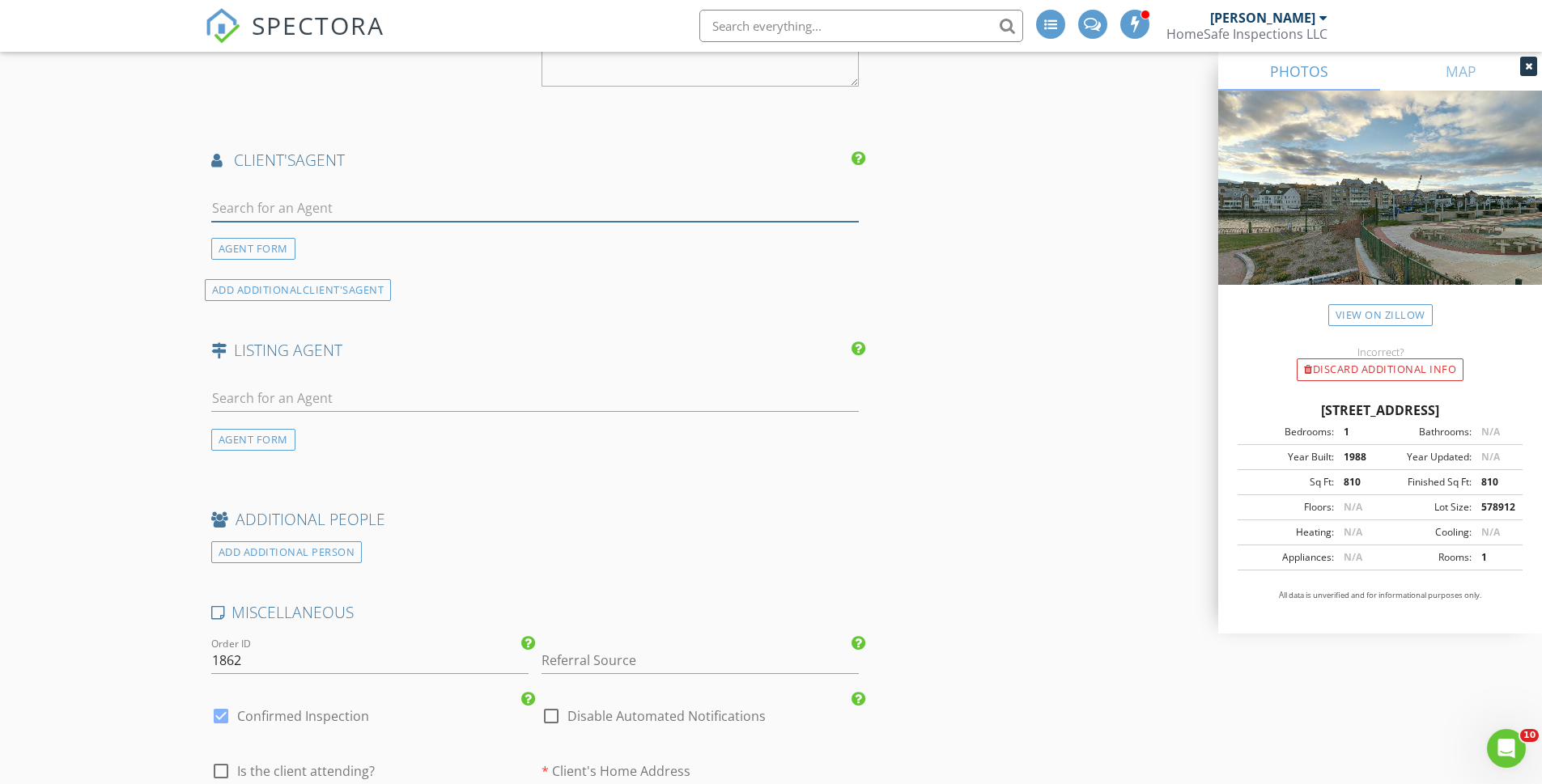
scroll to position [1966, 0]
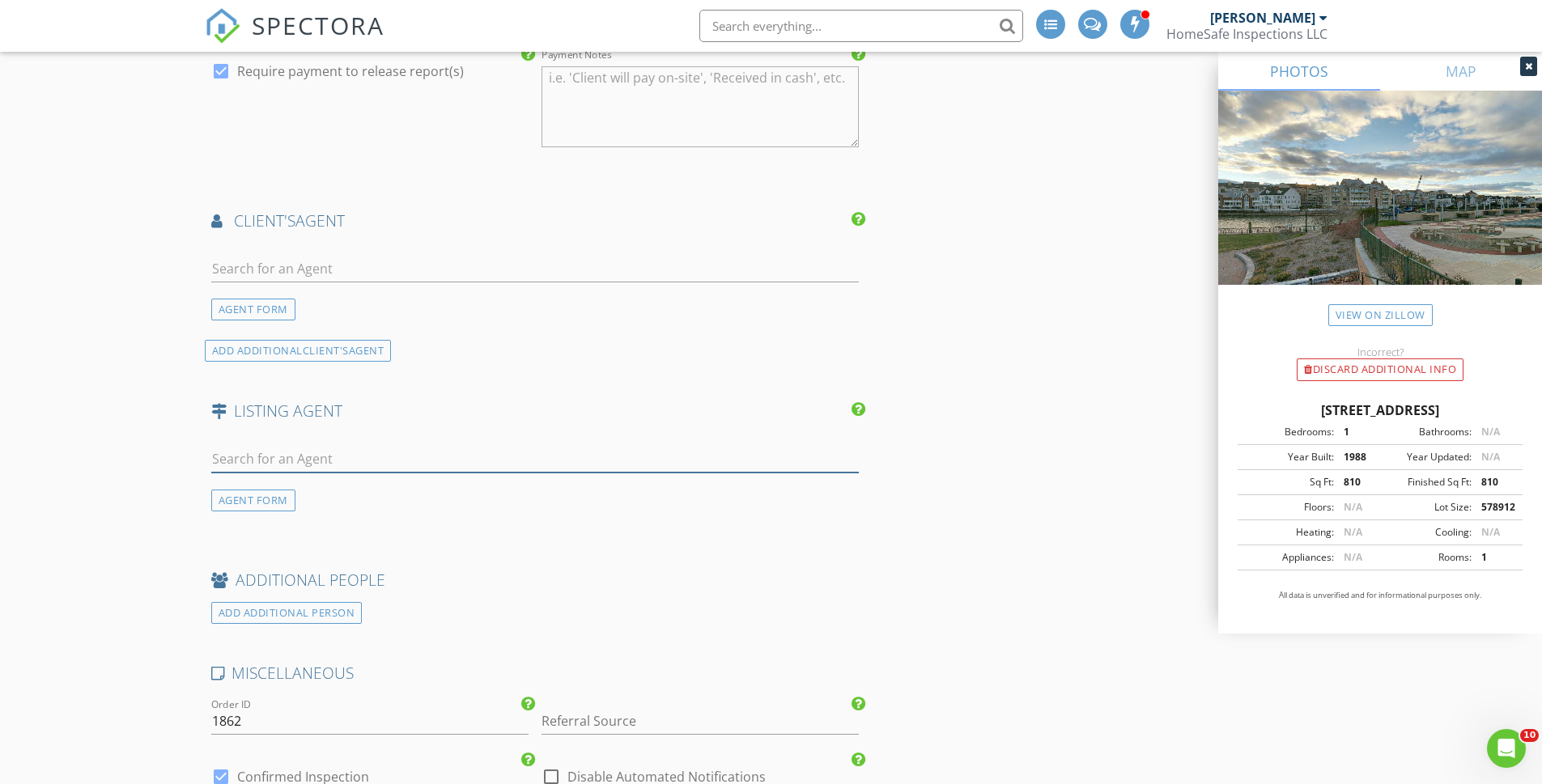
click at [281, 456] on input "text" at bounding box center [535, 459] width 648 height 27
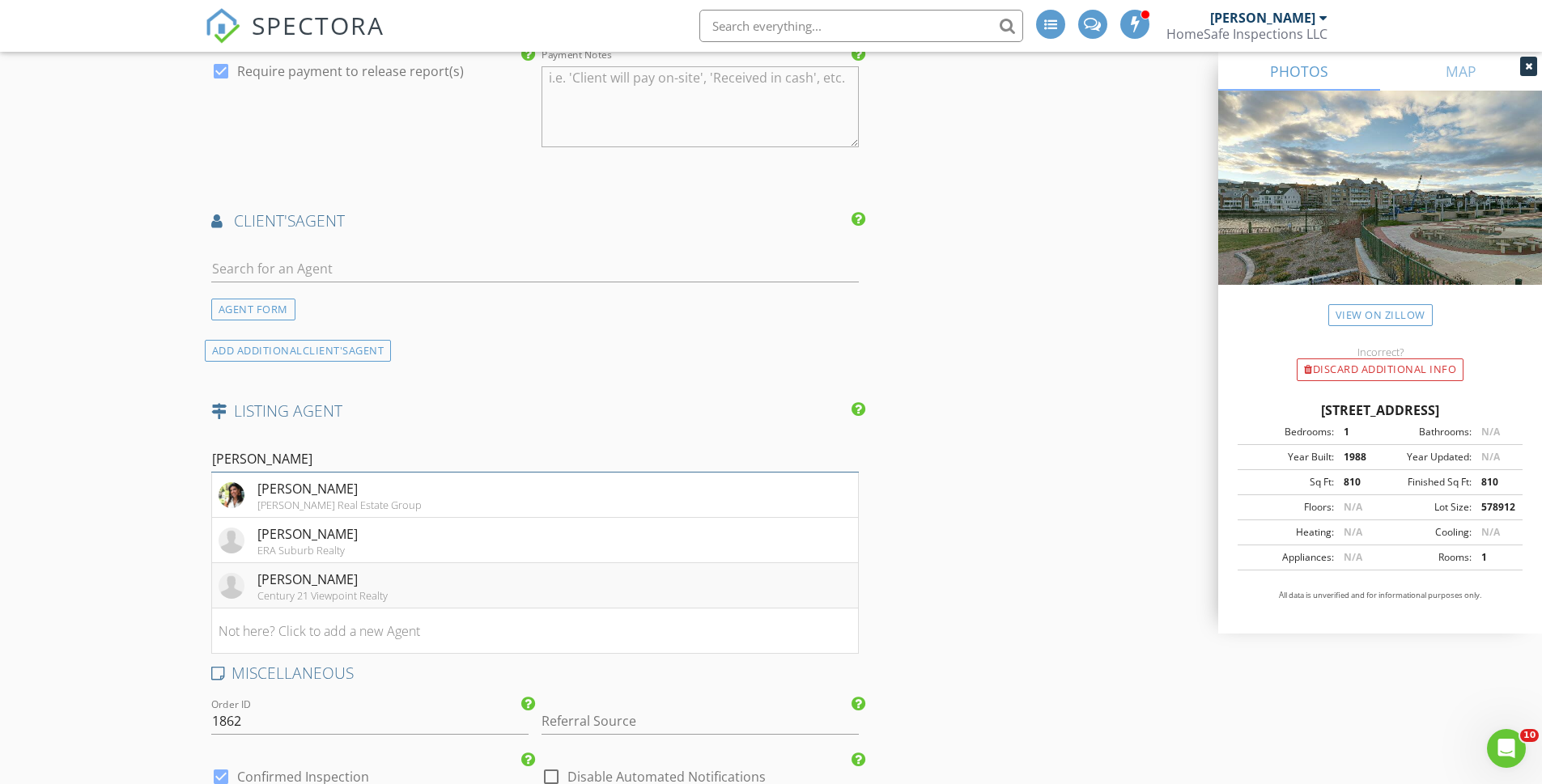
type input "Carla"
click at [299, 578] on div "[PERSON_NAME]" at bounding box center [322, 579] width 130 height 20
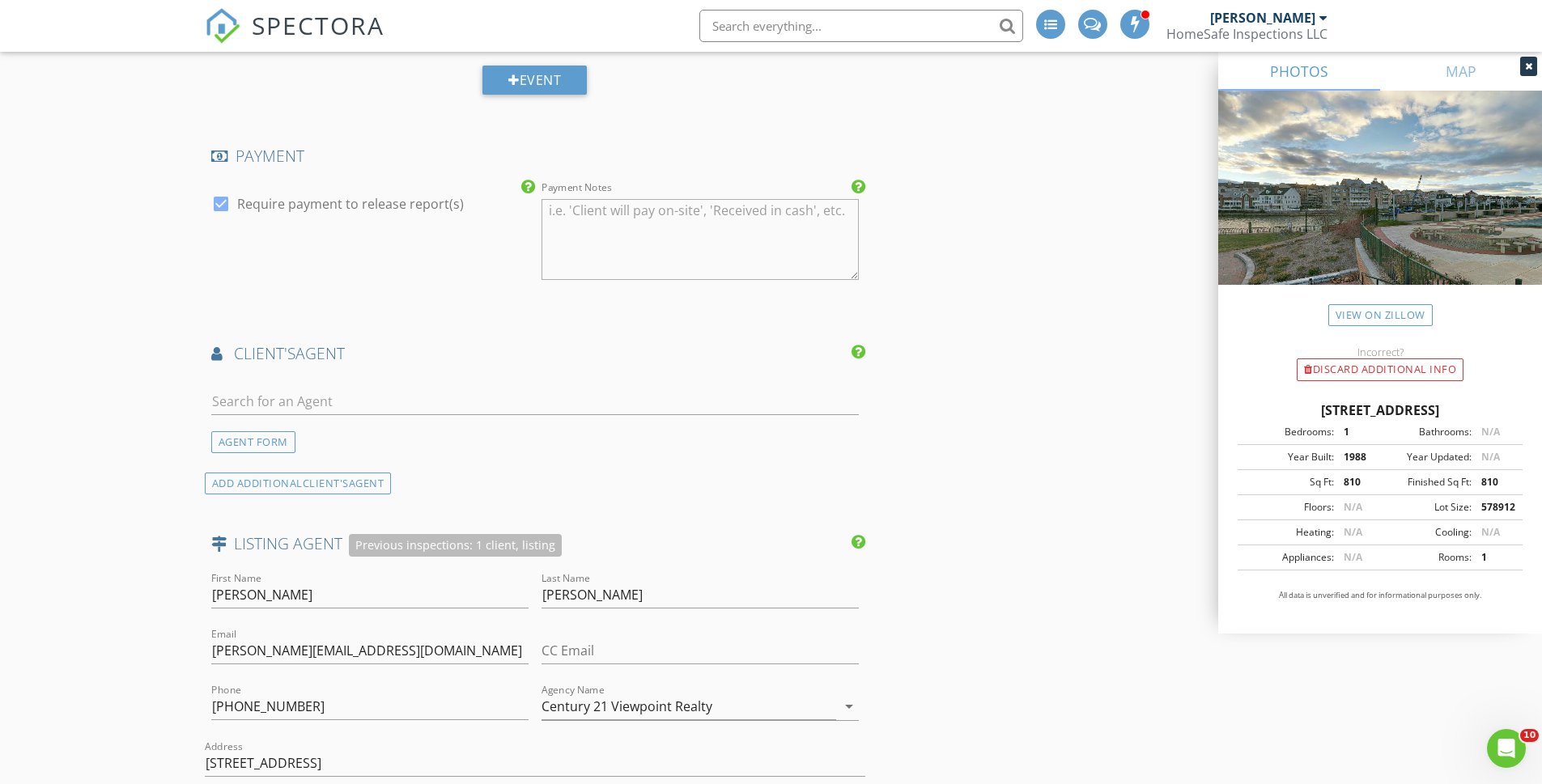
scroll to position [1832, 0]
click at [240, 412] on input "text" at bounding box center [535, 403] width 648 height 27
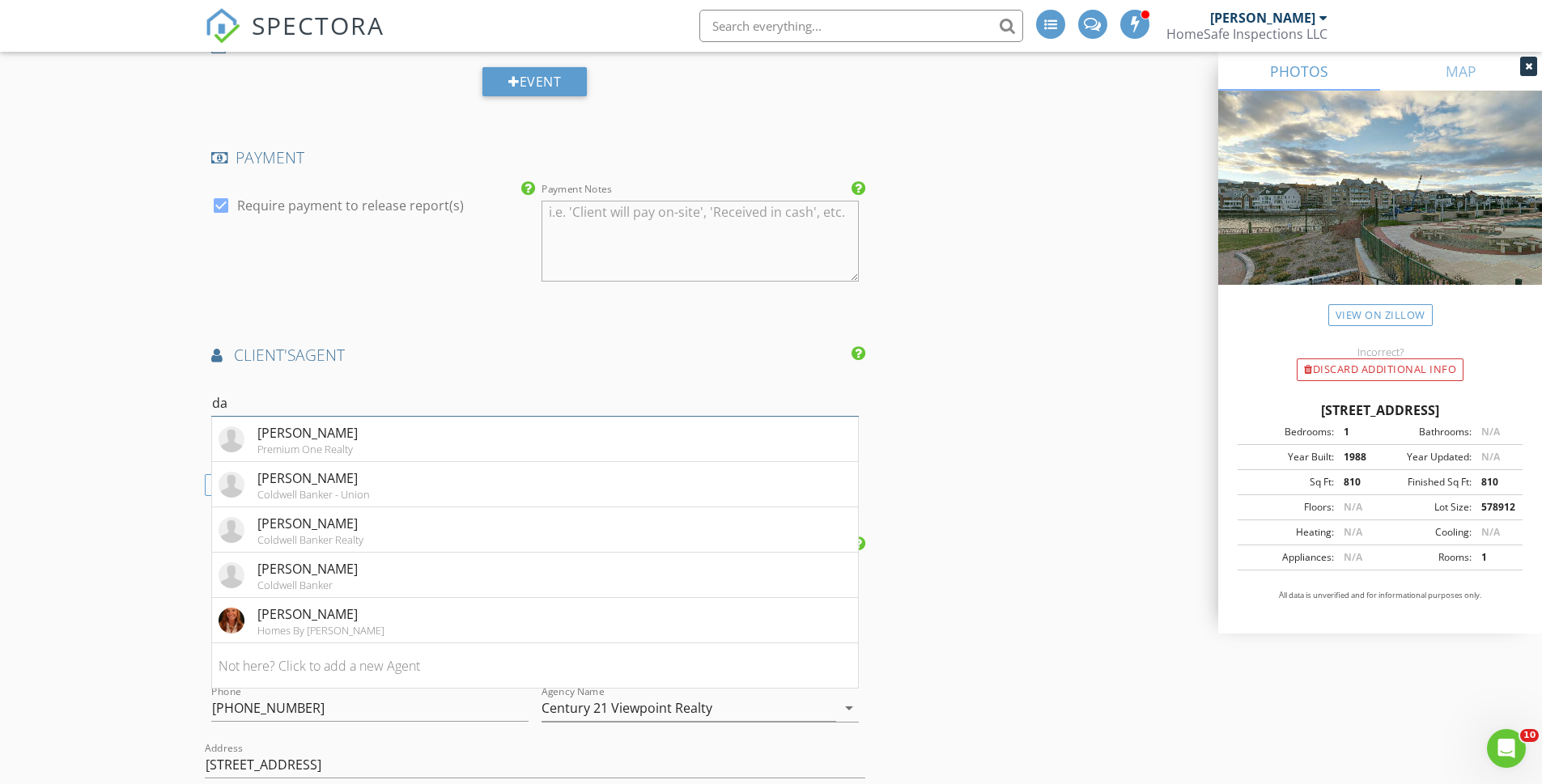
type input "d"
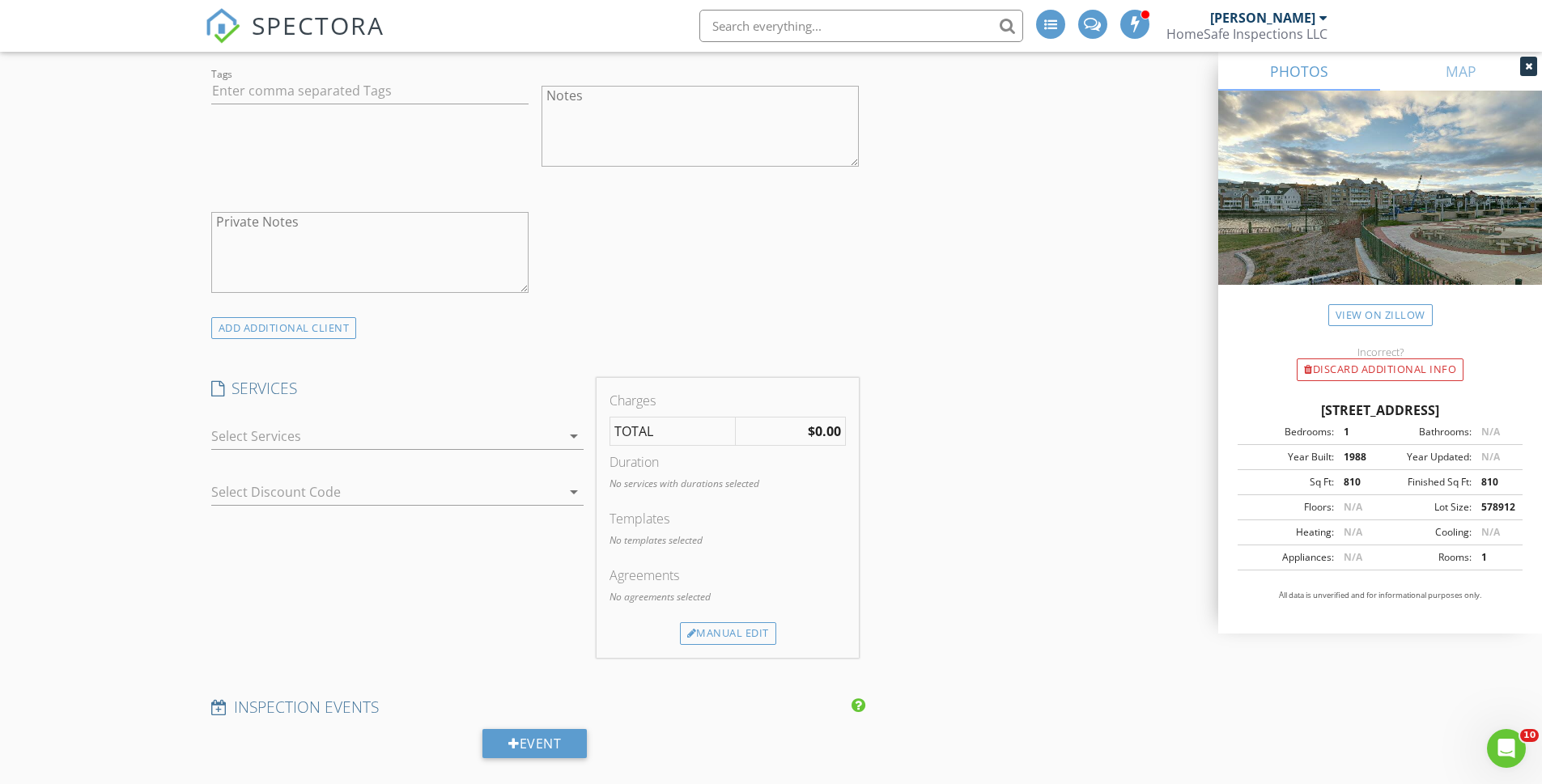
scroll to position [1180, 0]
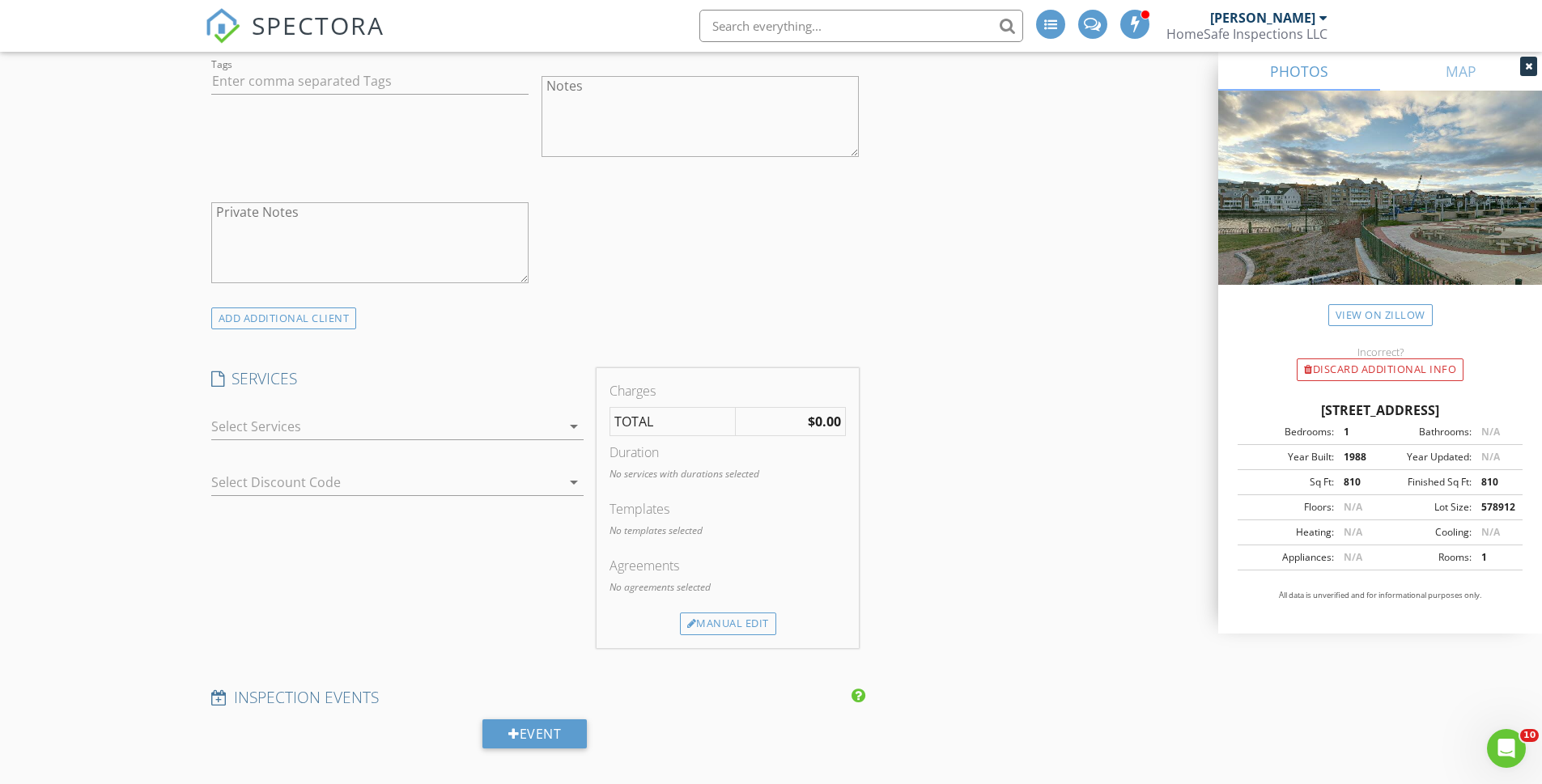
click at [267, 431] on div at bounding box center [386, 426] width 349 height 26
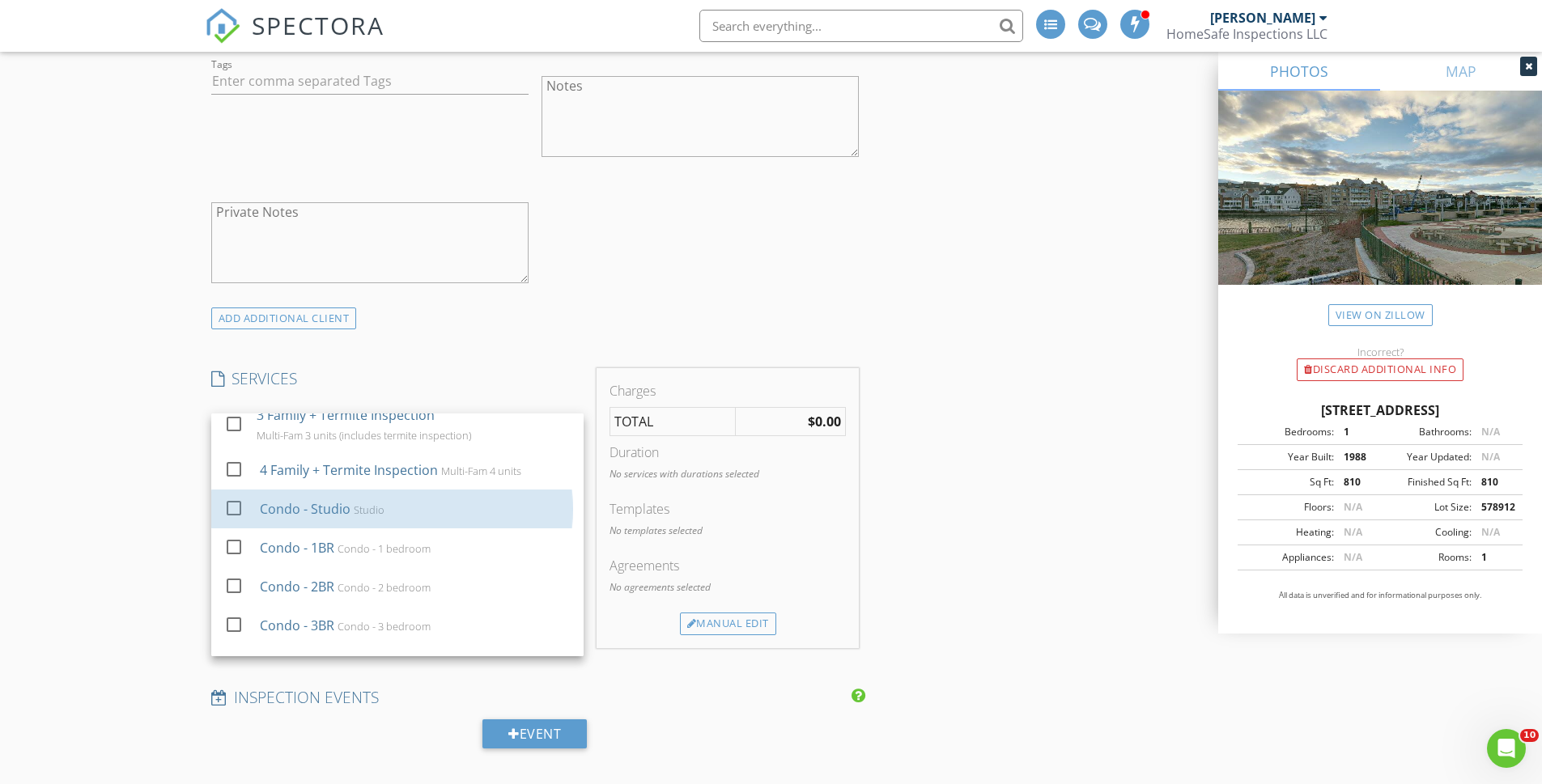
scroll to position [346, 0]
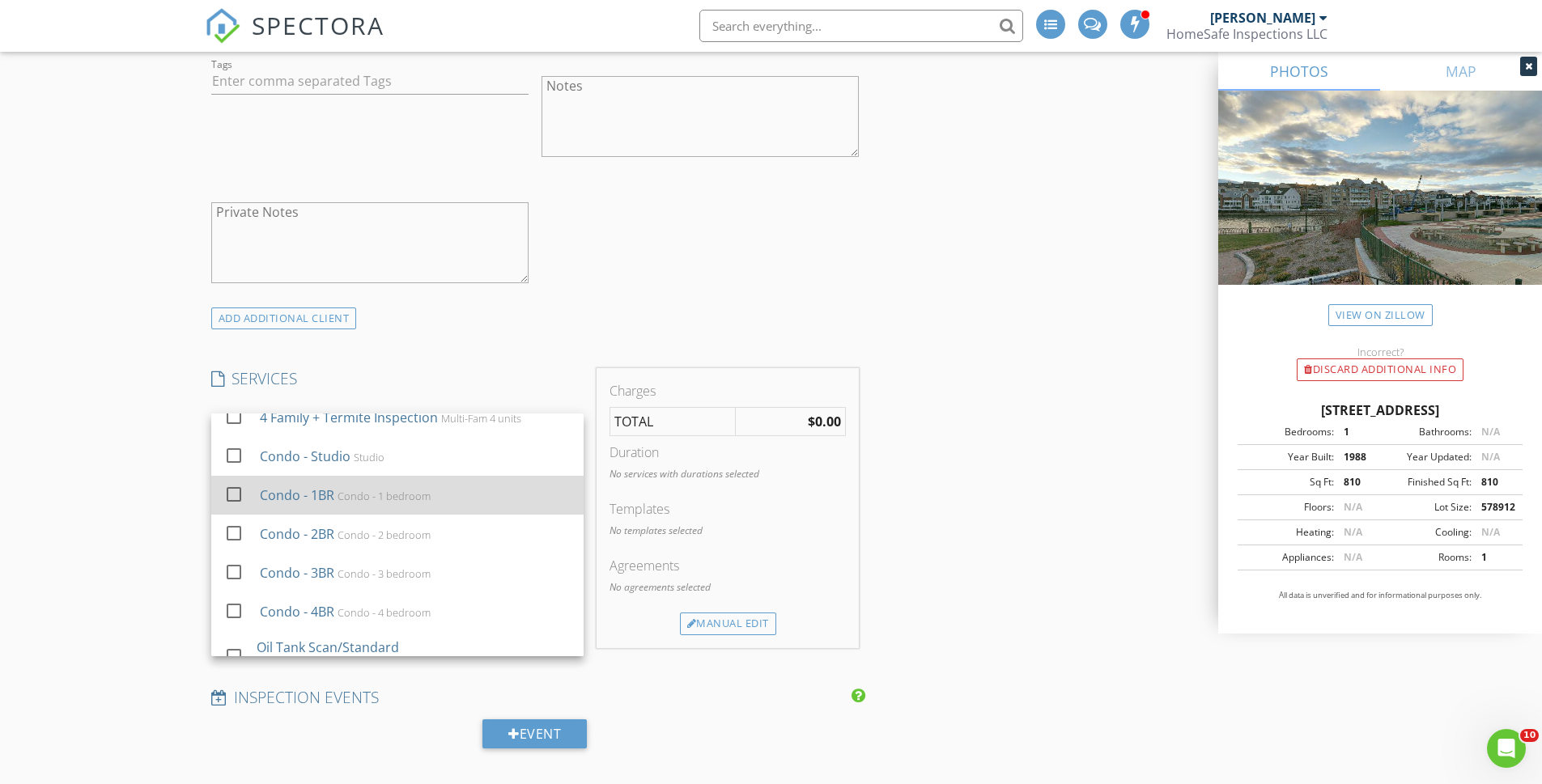
click at [243, 499] on div at bounding box center [234, 494] width 28 height 28
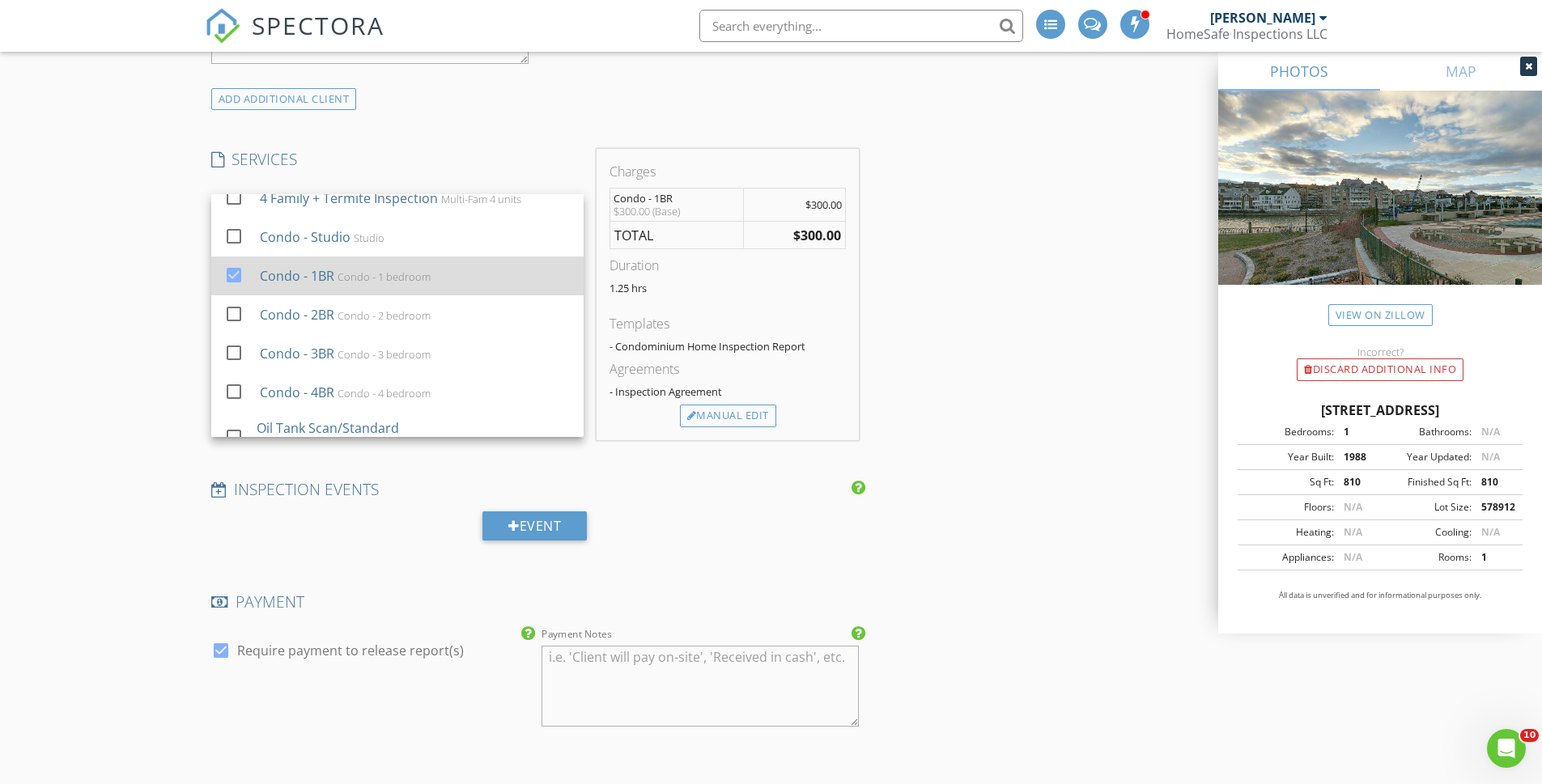
scroll to position [1401, 0]
click at [1001, 500] on div "INSPECTOR(S) check_box_outline_blank Terry Darling check_box Leanne Spratt PRIM…" at bounding box center [771, 598] width 1133 height 3622
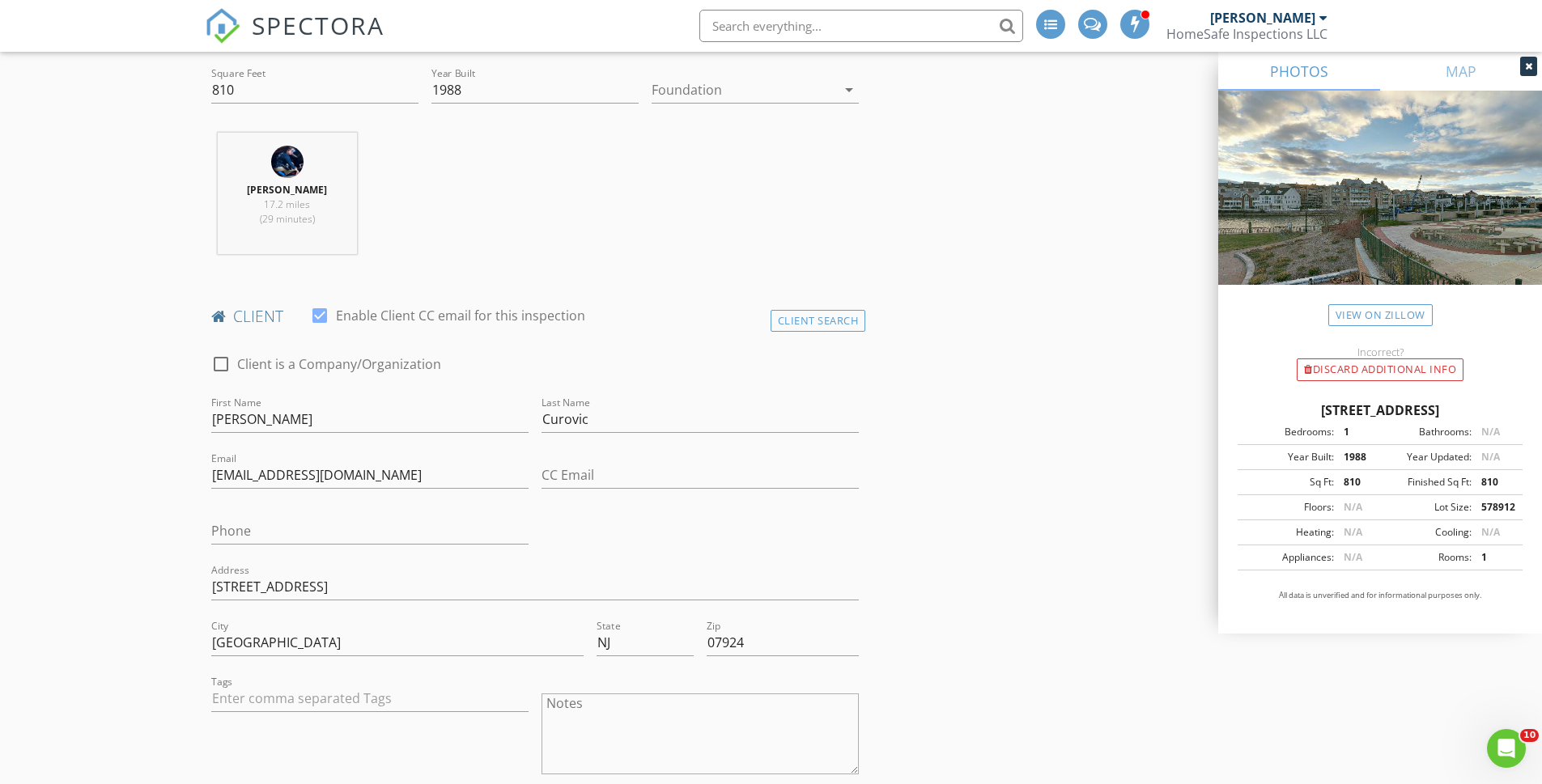
scroll to position [560, 0]
click at [311, 529] on input "Phone" at bounding box center [370, 533] width 318 height 27
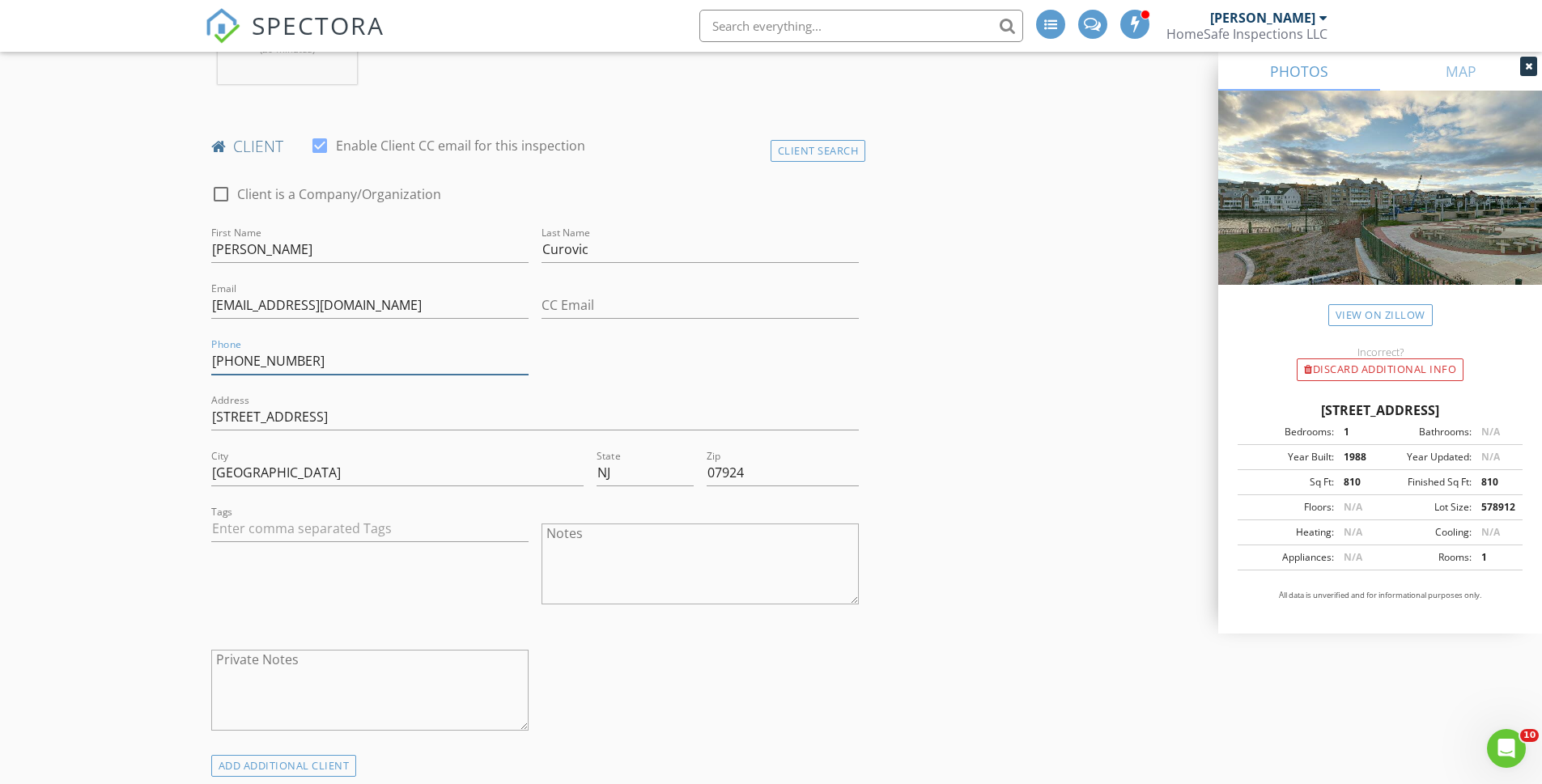
scroll to position [736, 0]
type input "[PHONE_NUMBER]"
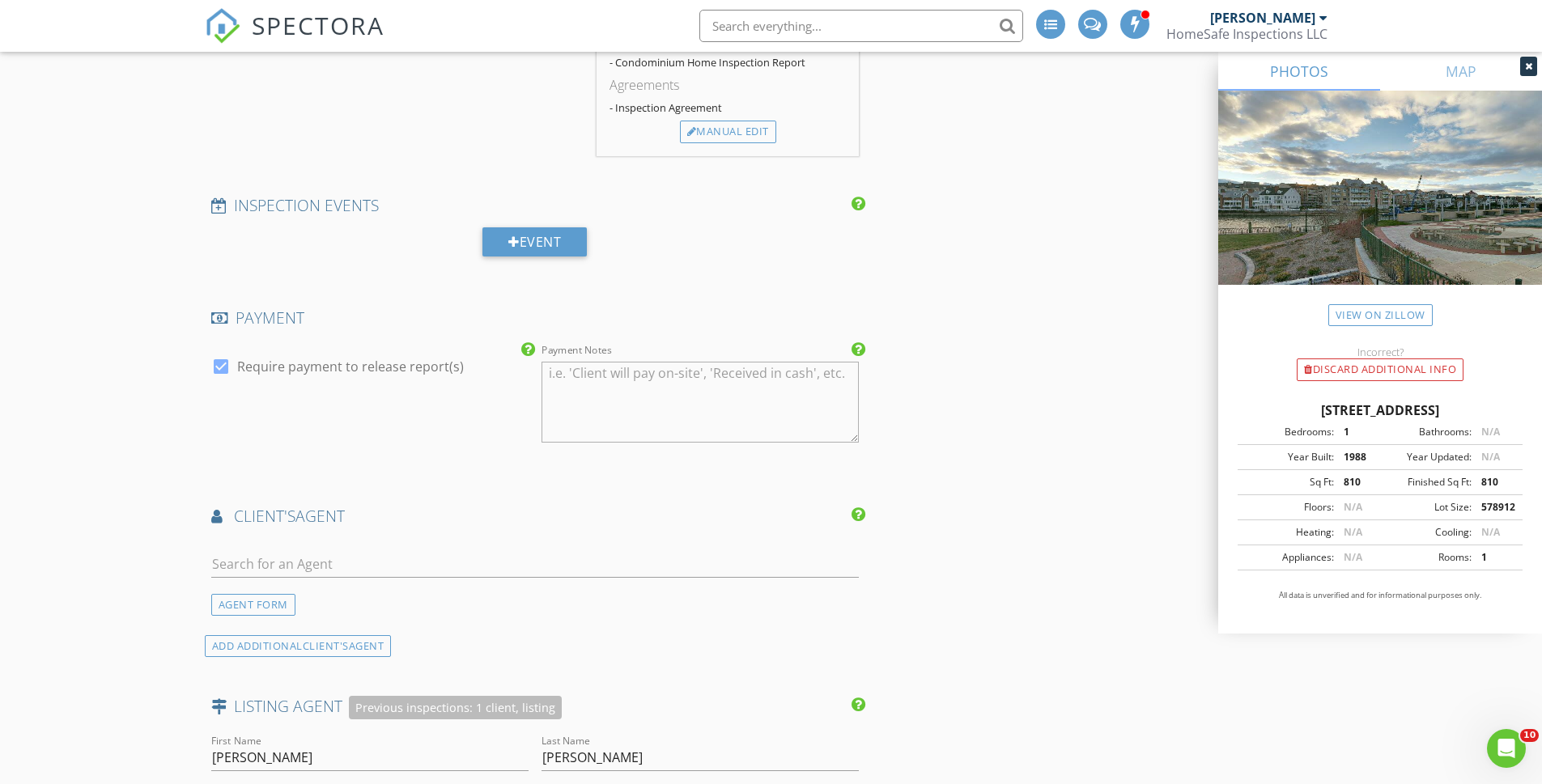
scroll to position [1826, 0]
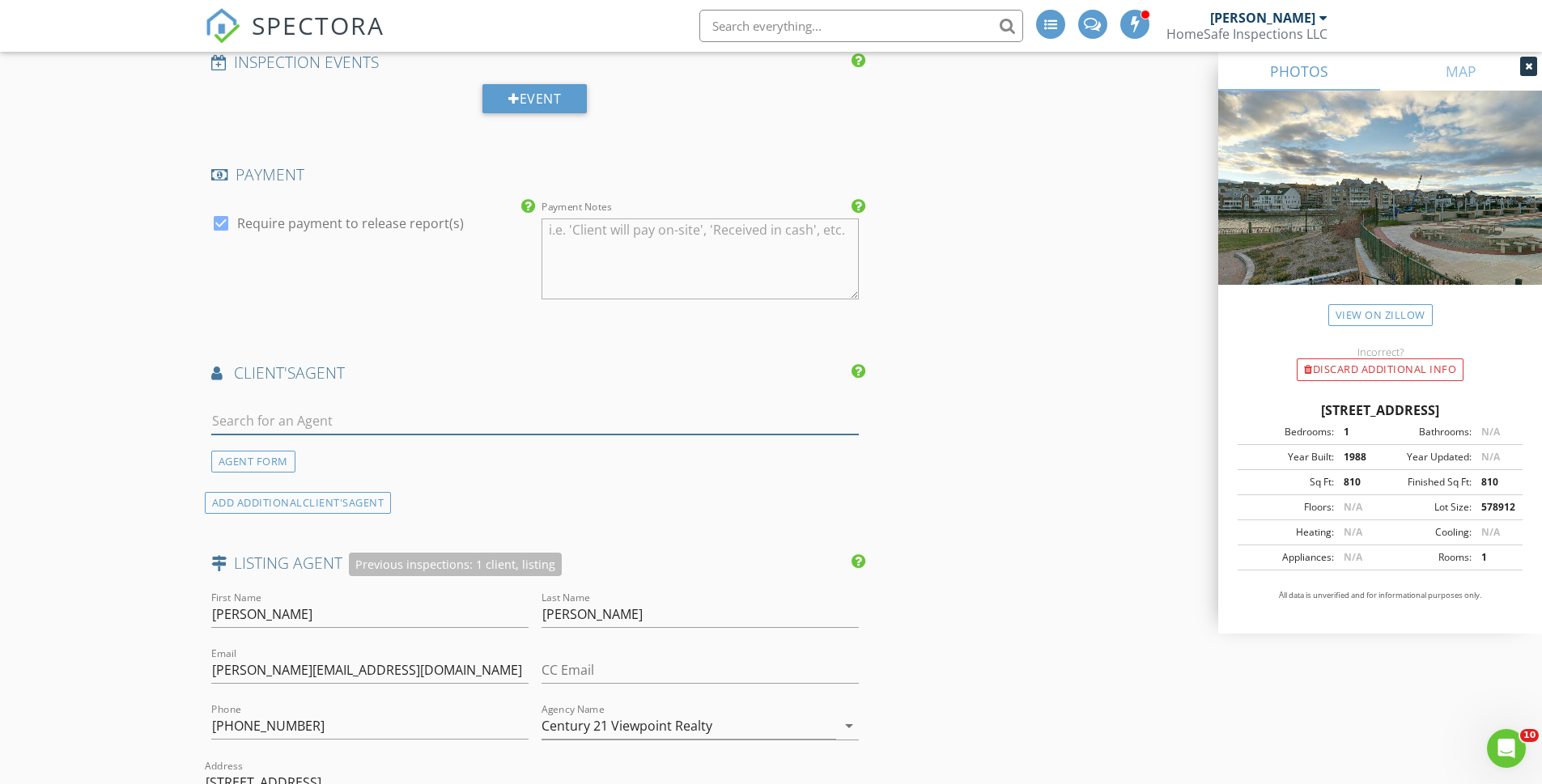
click at [242, 422] on input "text" at bounding box center [535, 421] width 648 height 27
type input "d"
type input "k"
paste input "[PERSON_NAME][EMAIL_ADDRESS][PERSON_NAME][DOMAIN_NAME]"
drag, startPoint x: 236, startPoint y: 419, endPoint x: 205, endPoint y: 426, distance: 31.8
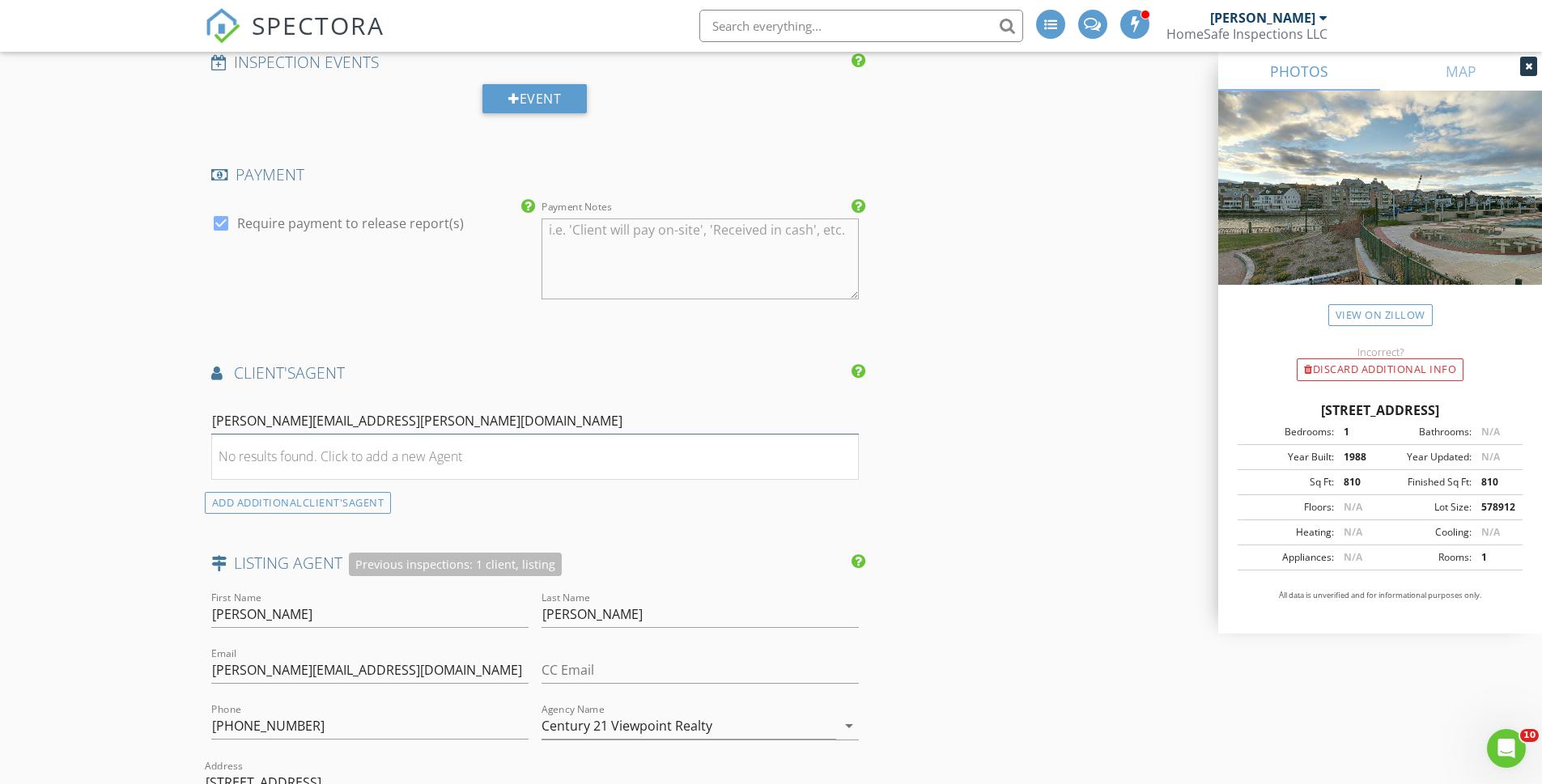
click at [205, 426] on div "dan.konuch@jillbiggsgroup.com No results found. Click to add a new Agent AGENT …" at bounding box center [535, 434] width 661 height 78
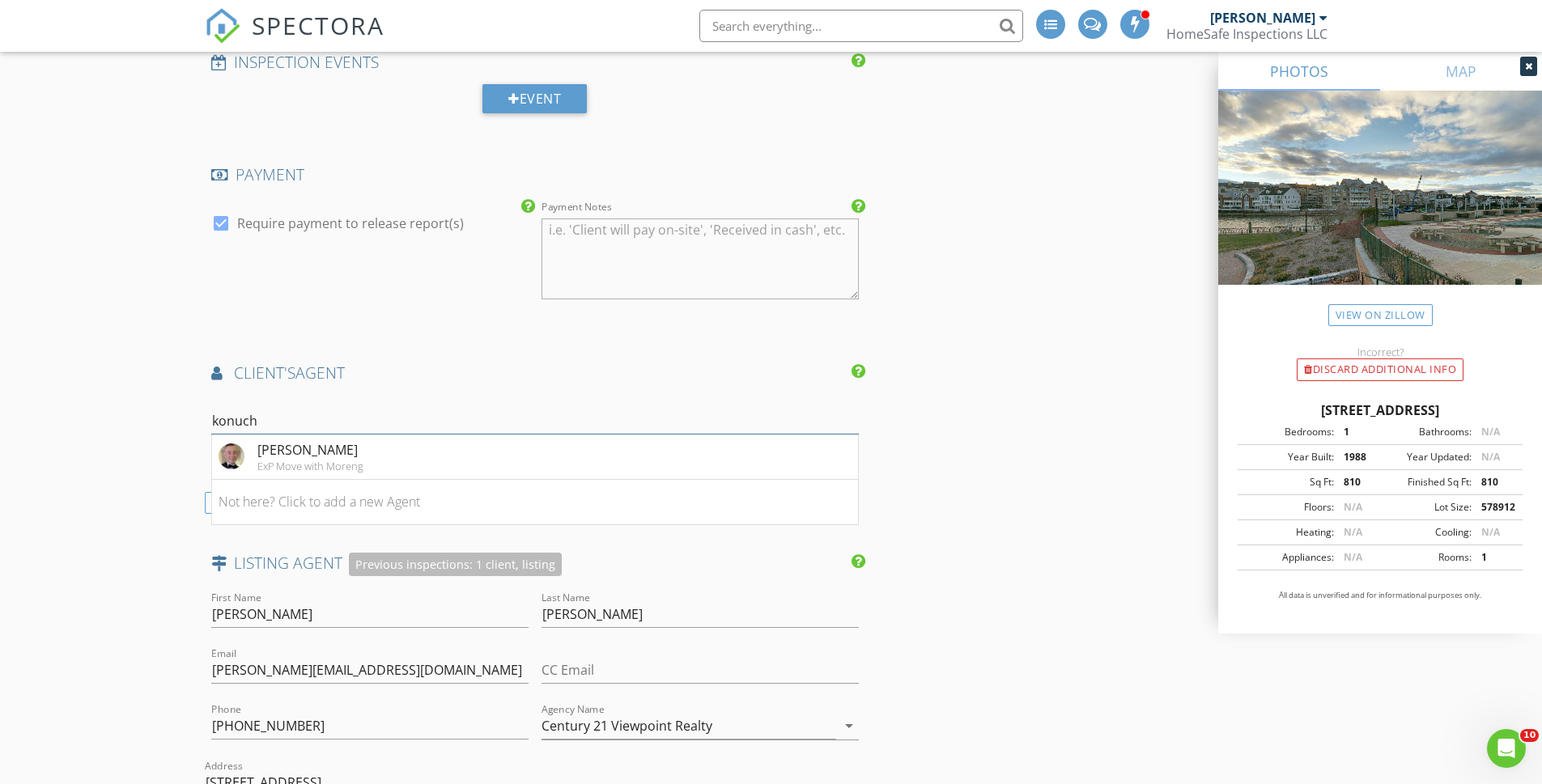
type input "konuch"
click at [281, 455] on div "[PERSON_NAME]" at bounding box center [310, 449] width 106 height 20
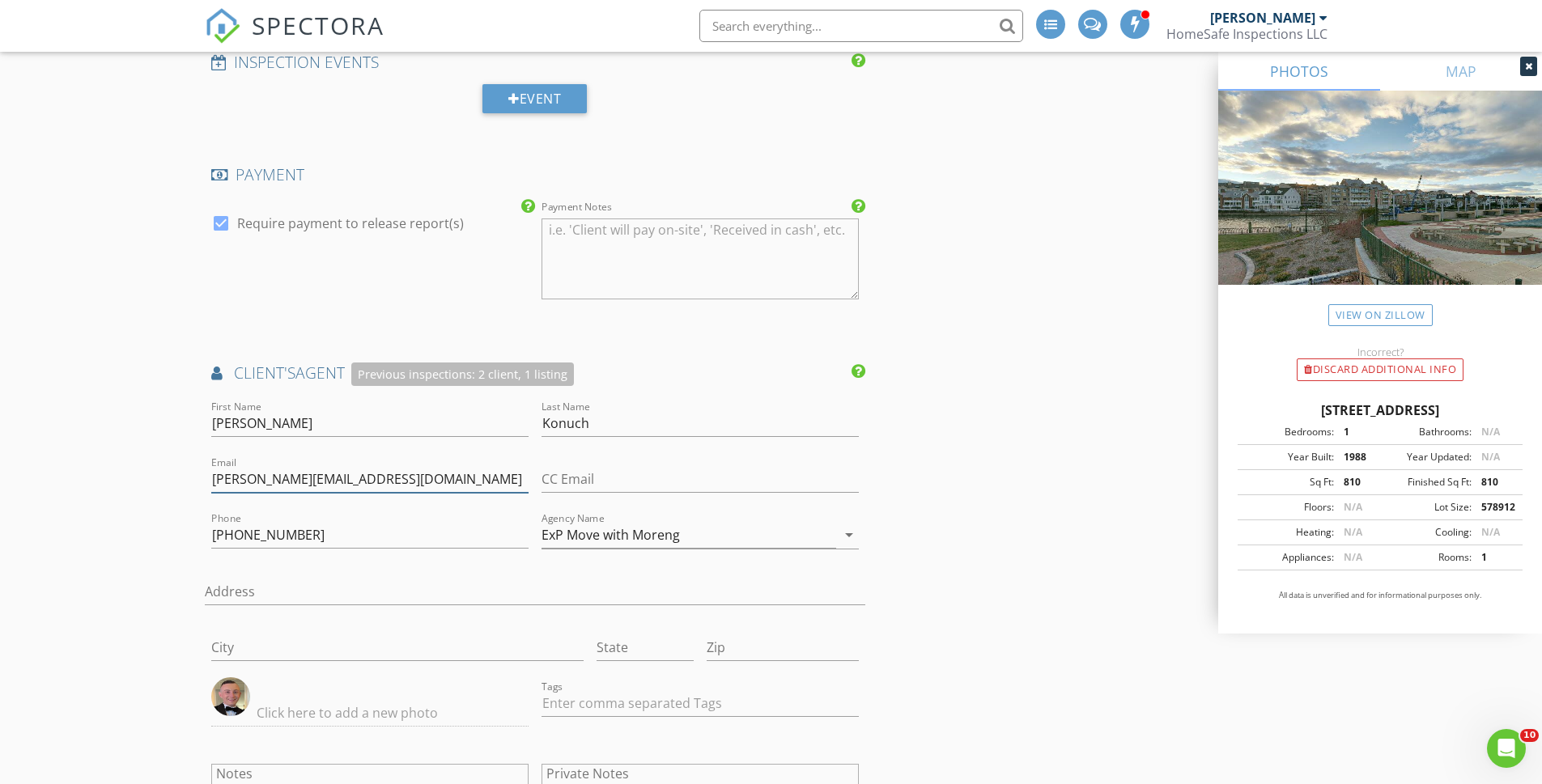
click at [399, 481] on input "daniel@movewithmoreng.com" at bounding box center [370, 479] width 318 height 27
drag, startPoint x: 399, startPoint y: 481, endPoint x: 203, endPoint y: 493, distance: 196.4
click at [203, 493] on div "New Inspection INSPECTOR(S) check_box_outline_blank Terry Darling check_box Lea…" at bounding box center [771, 354] width 1542 height 4173
paste input ".konuch@jillbiggsgroup"
type input "[PERSON_NAME][EMAIL_ADDRESS][PERSON_NAME][DOMAIN_NAME]"
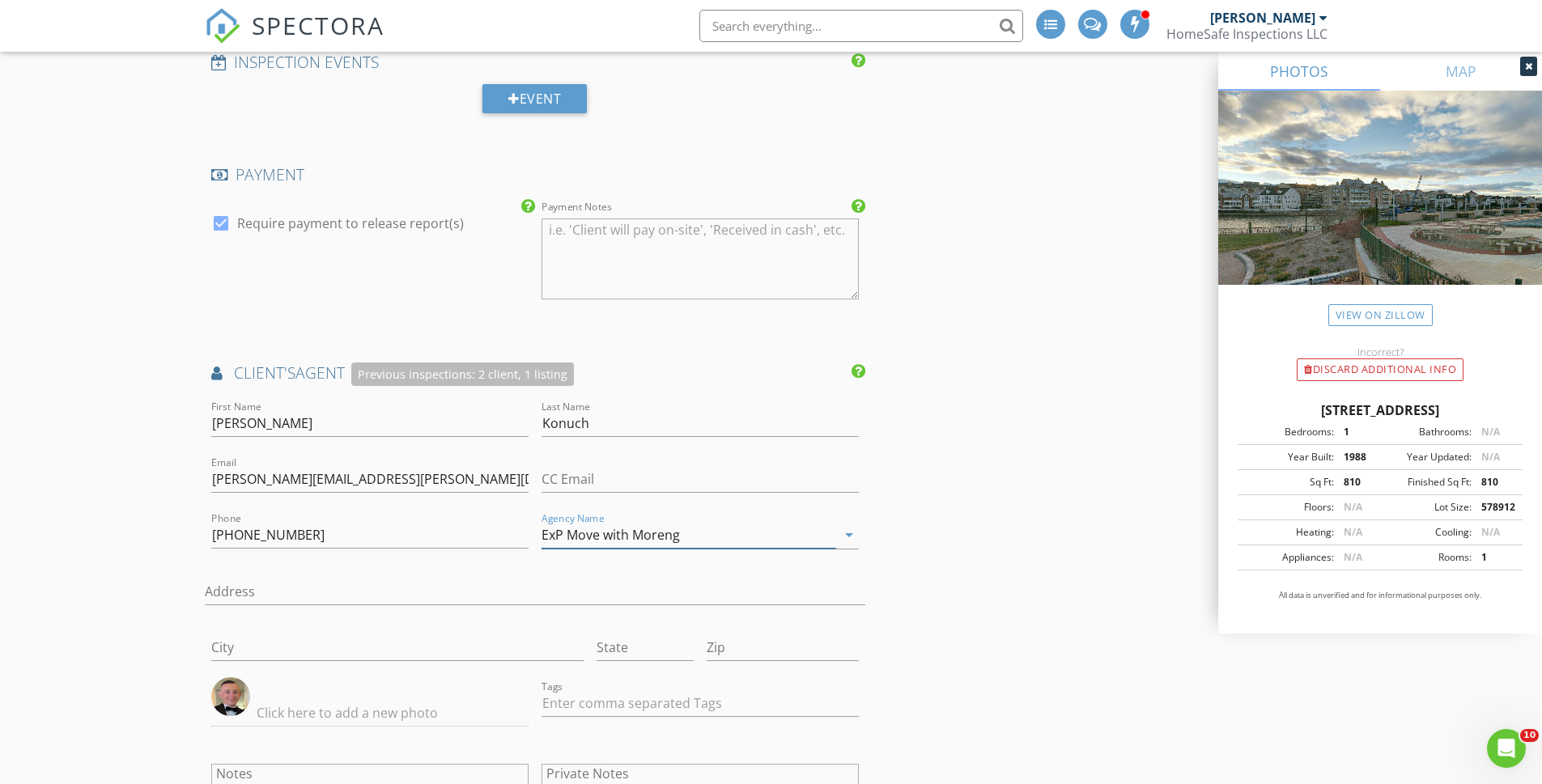
click at [853, 534] on icon "arrow_drop_down" at bounding box center [849, 535] width 20 height 20
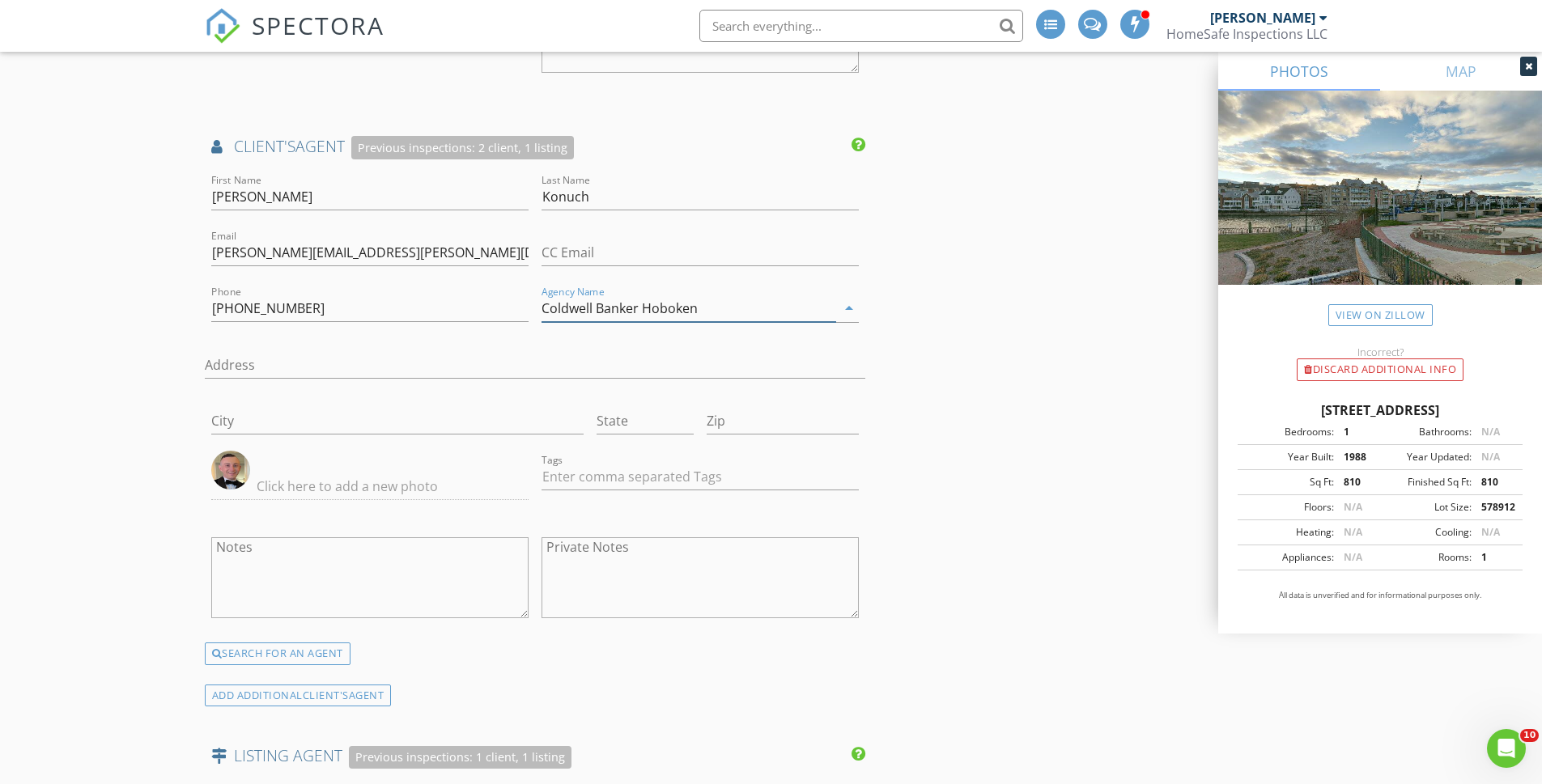
scroll to position [2063, 0]
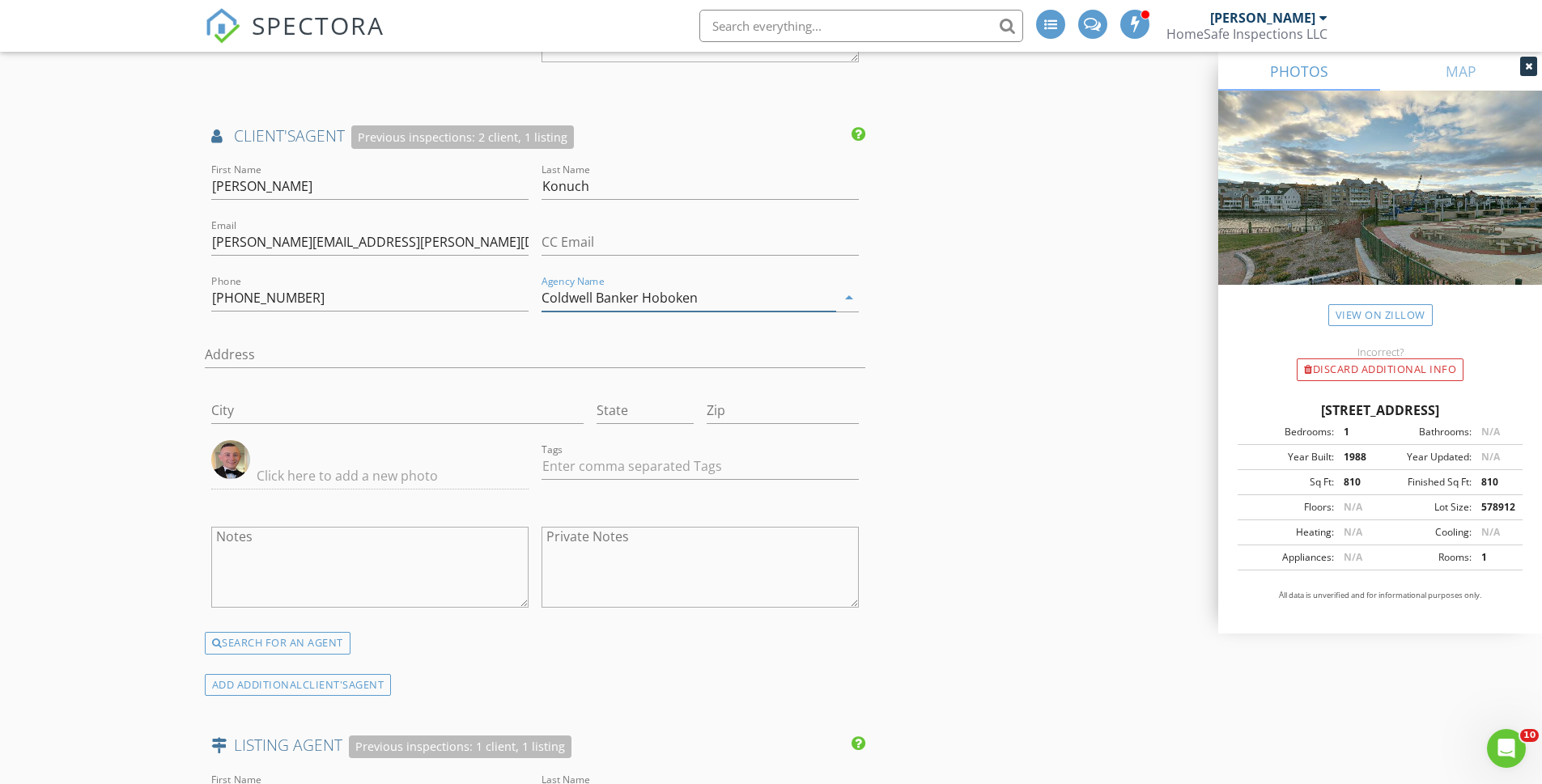
type input "Coldwell Banker Hoboken"
click at [558, 465] on input "text" at bounding box center [701, 466] width 318 height 27
type input "&nbsp;"
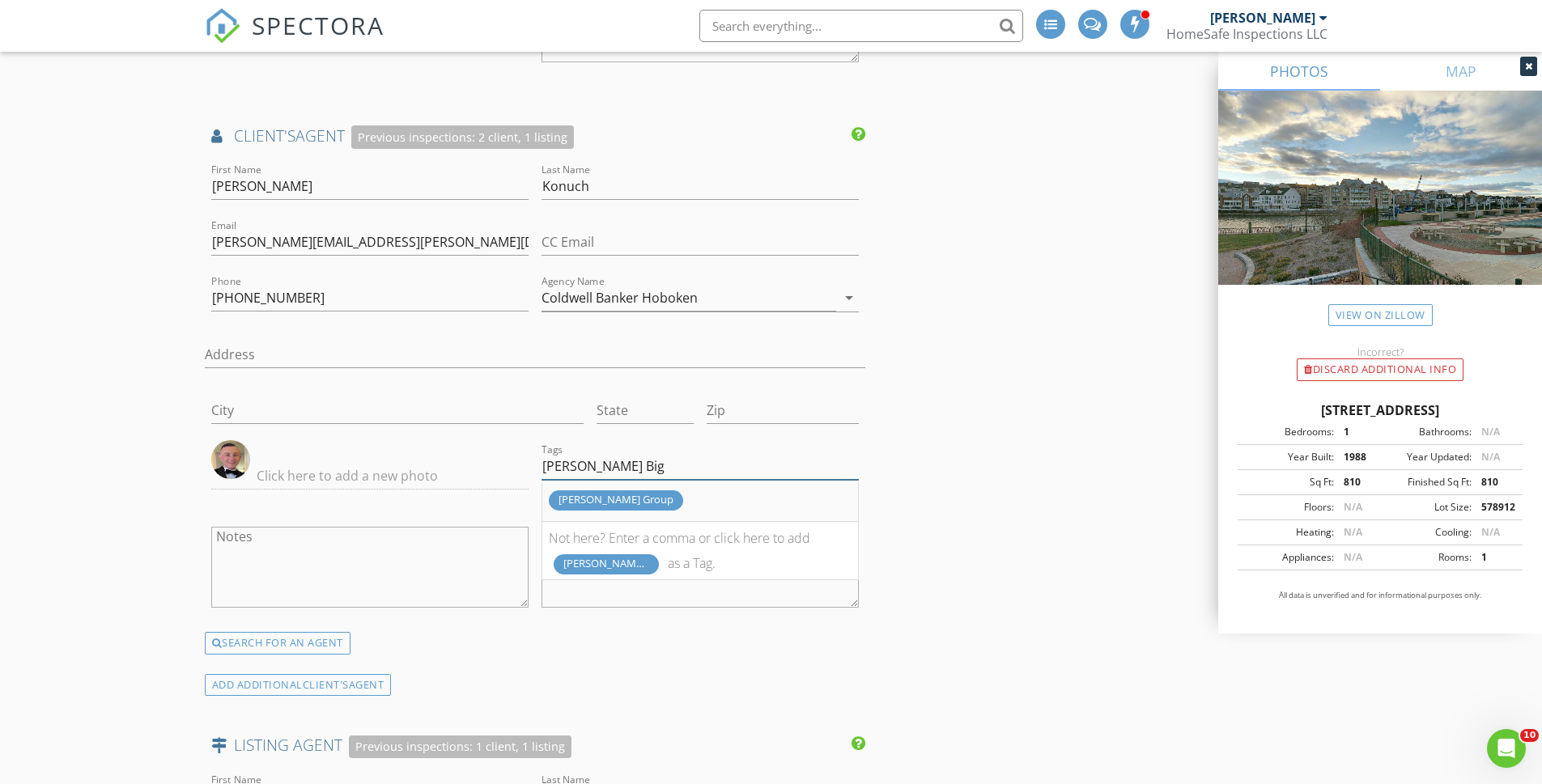
type input "Jill Big"
click at [571, 497] on div "[PERSON_NAME] Group" at bounding box center [616, 500] width 135 height 20
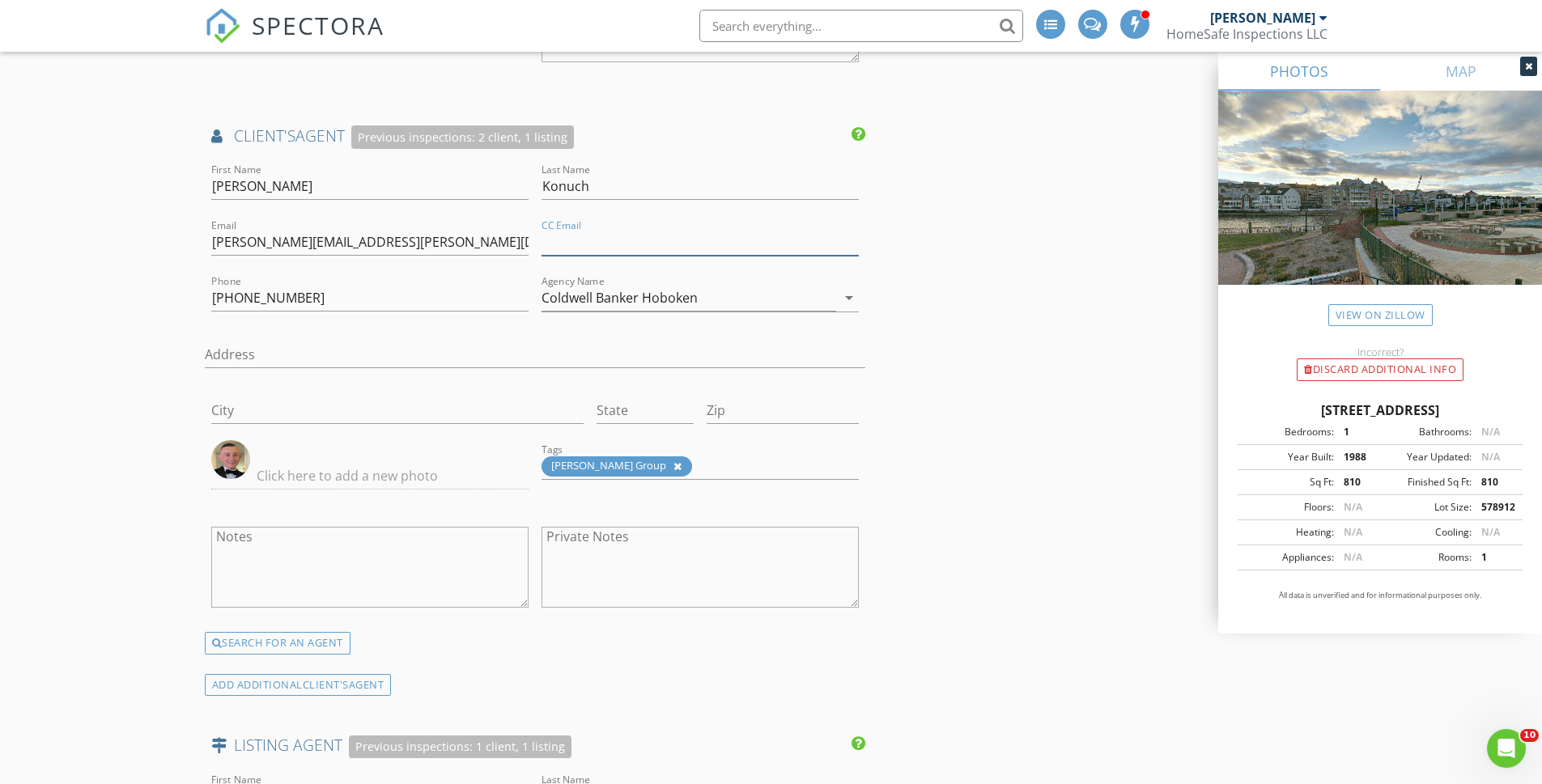
click at [562, 242] on input "CC Email" at bounding box center [701, 242] width 318 height 27
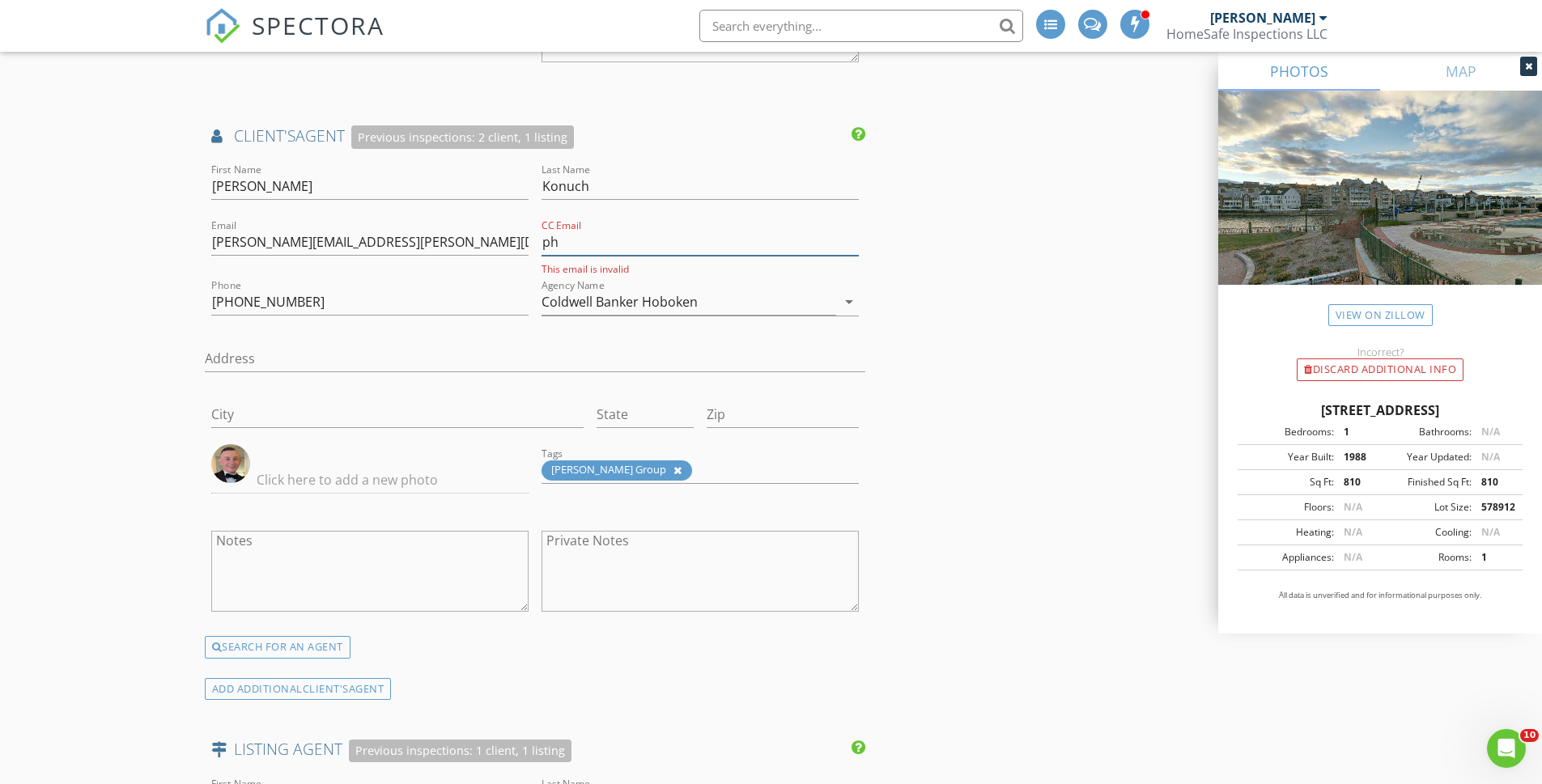
type input "p"
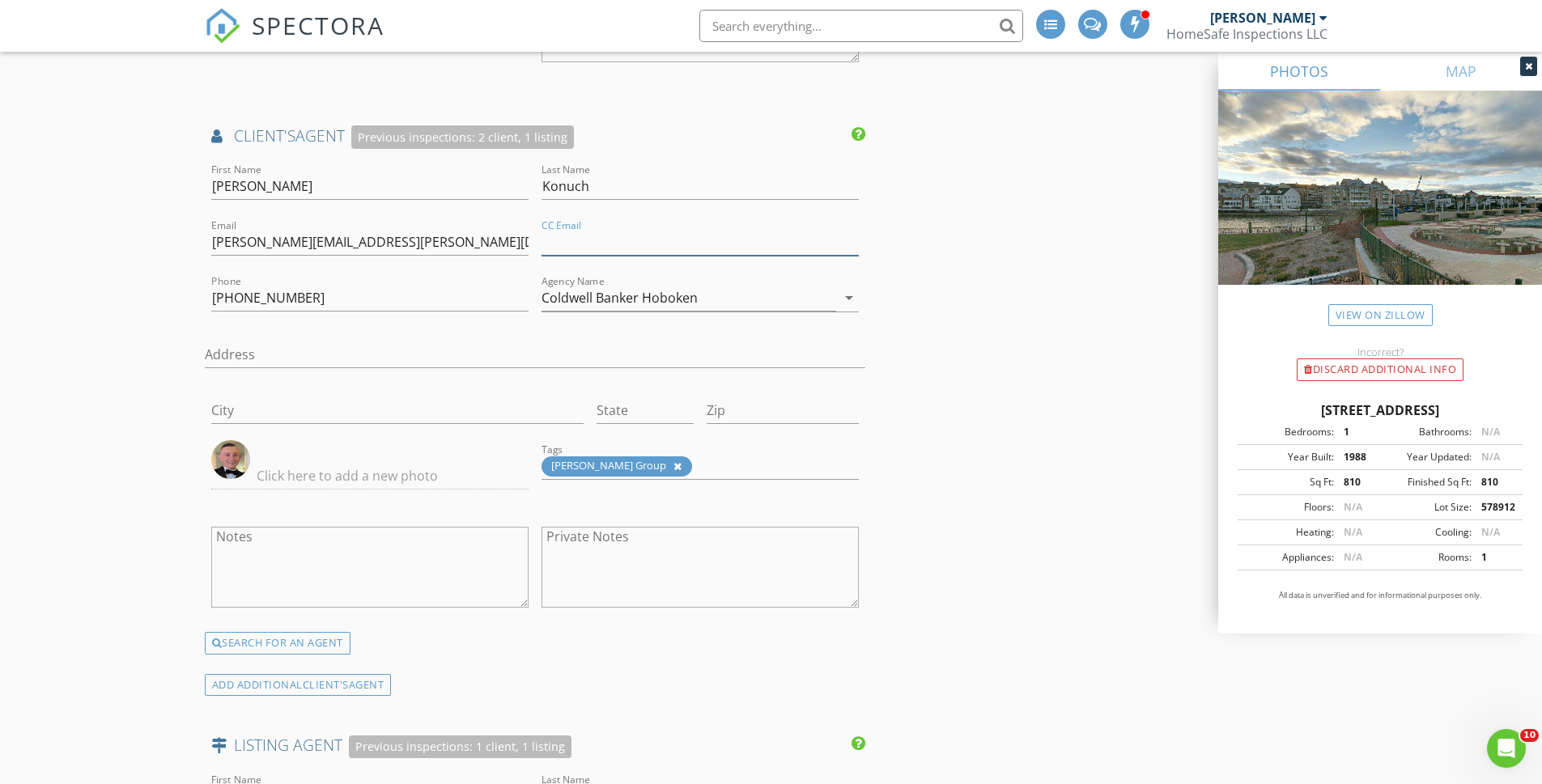
click at [556, 242] on input "CC Email" at bounding box center [701, 242] width 318 height 27
paste input "[PERSON_NAME][EMAIL_ADDRESS][DOMAIN_NAME]"
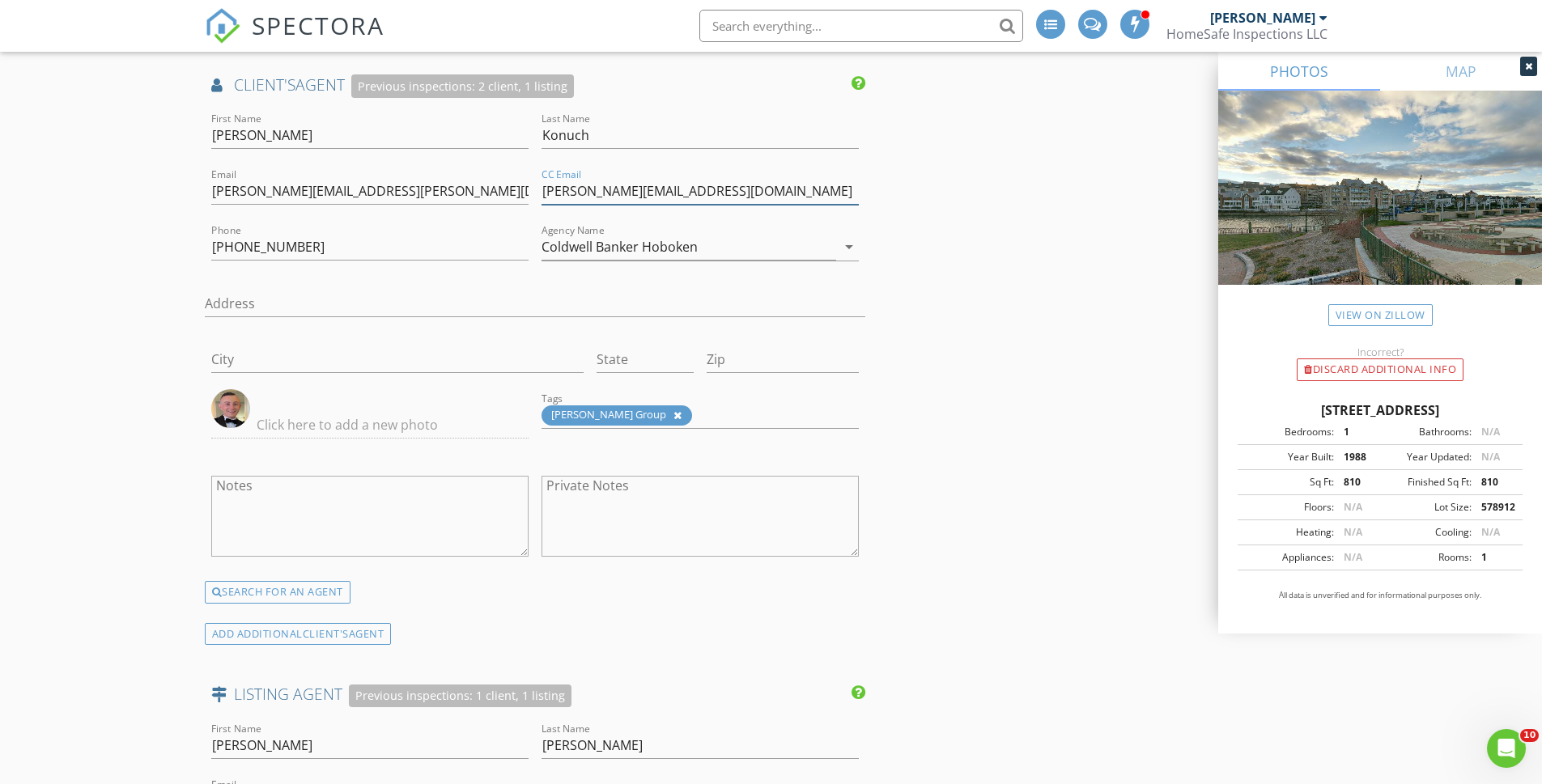
scroll to position [2108, 0]
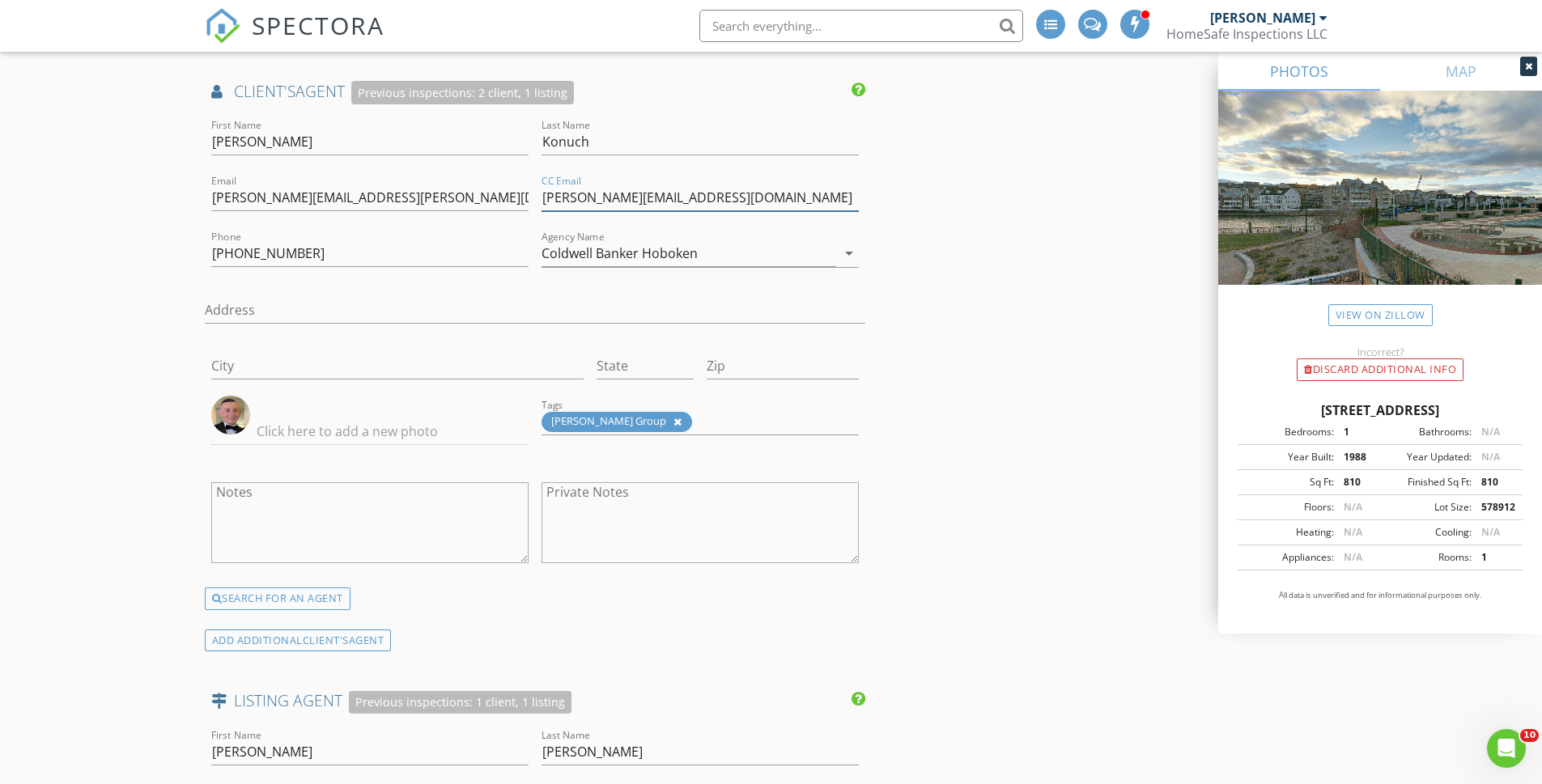
type input "[PERSON_NAME][EMAIL_ADDRESS][DOMAIN_NAME]"
drag, startPoint x: 309, startPoint y: 252, endPoint x: 205, endPoint y: 257, distance: 104.1
click at [205, 257] on div "Phone 401 345 5853" at bounding box center [369, 256] width 330 height 57
click at [248, 311] on input "Address" at bounding box center [535, 310] width 661 height 27
click at [255, 255] on input "551-231-1359" at bounding box center [370, 254] width 318 height 27
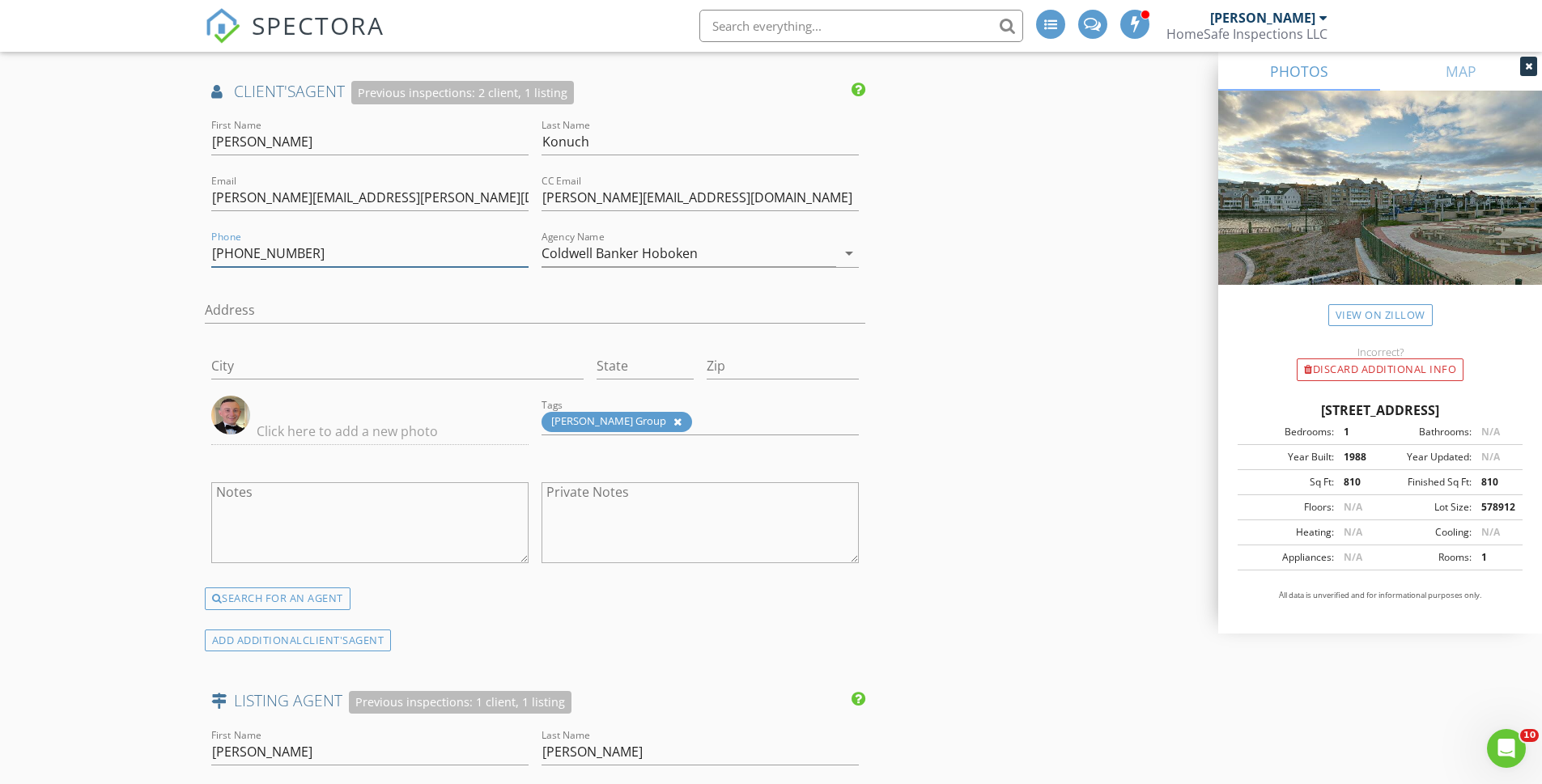
type input "[PHONE_NUMBER]"
click at [260, 317] on input "Address" at bounding box center [535, 310] width 661 height 27
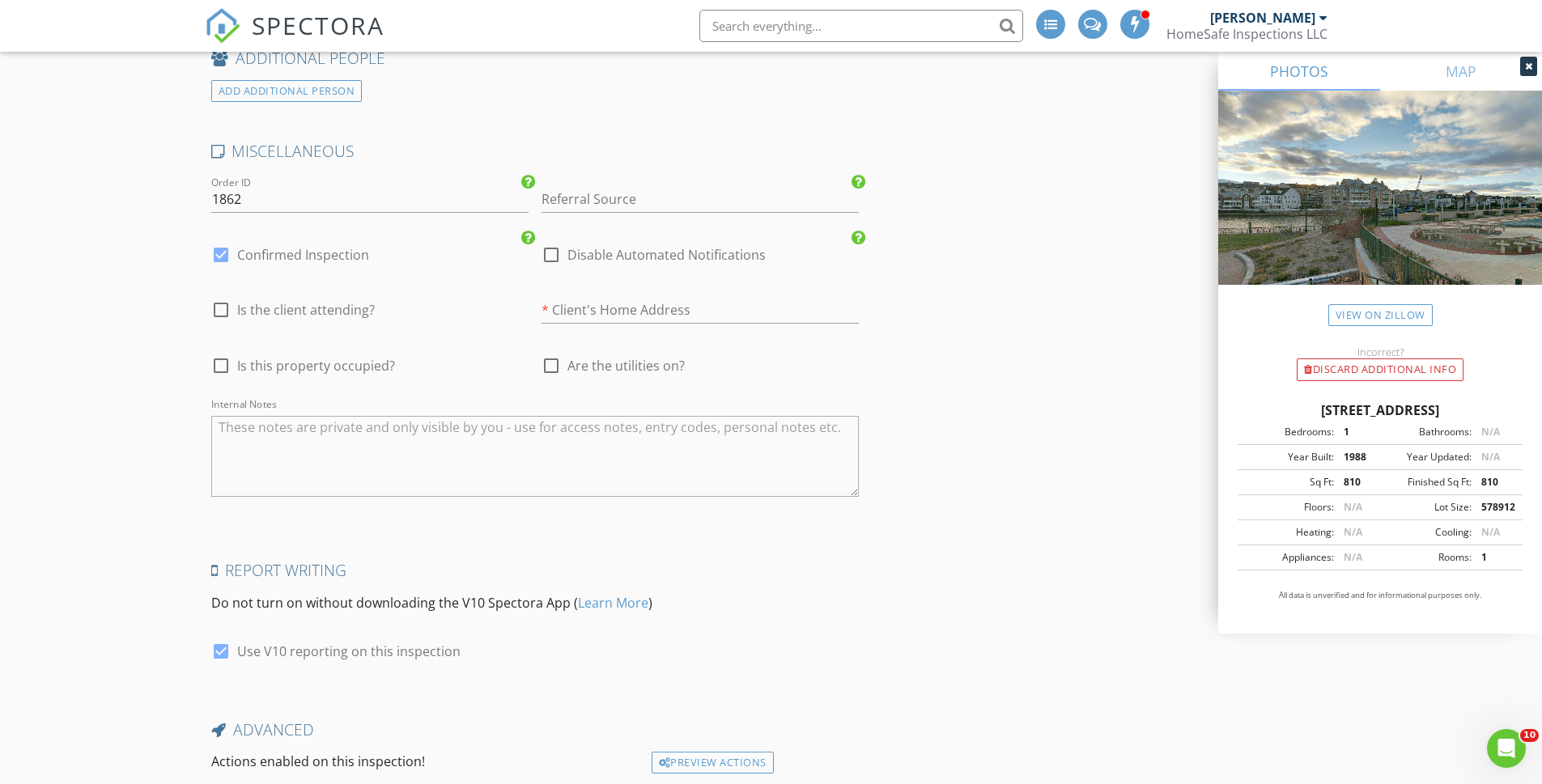
scroll to position [3484, 0]
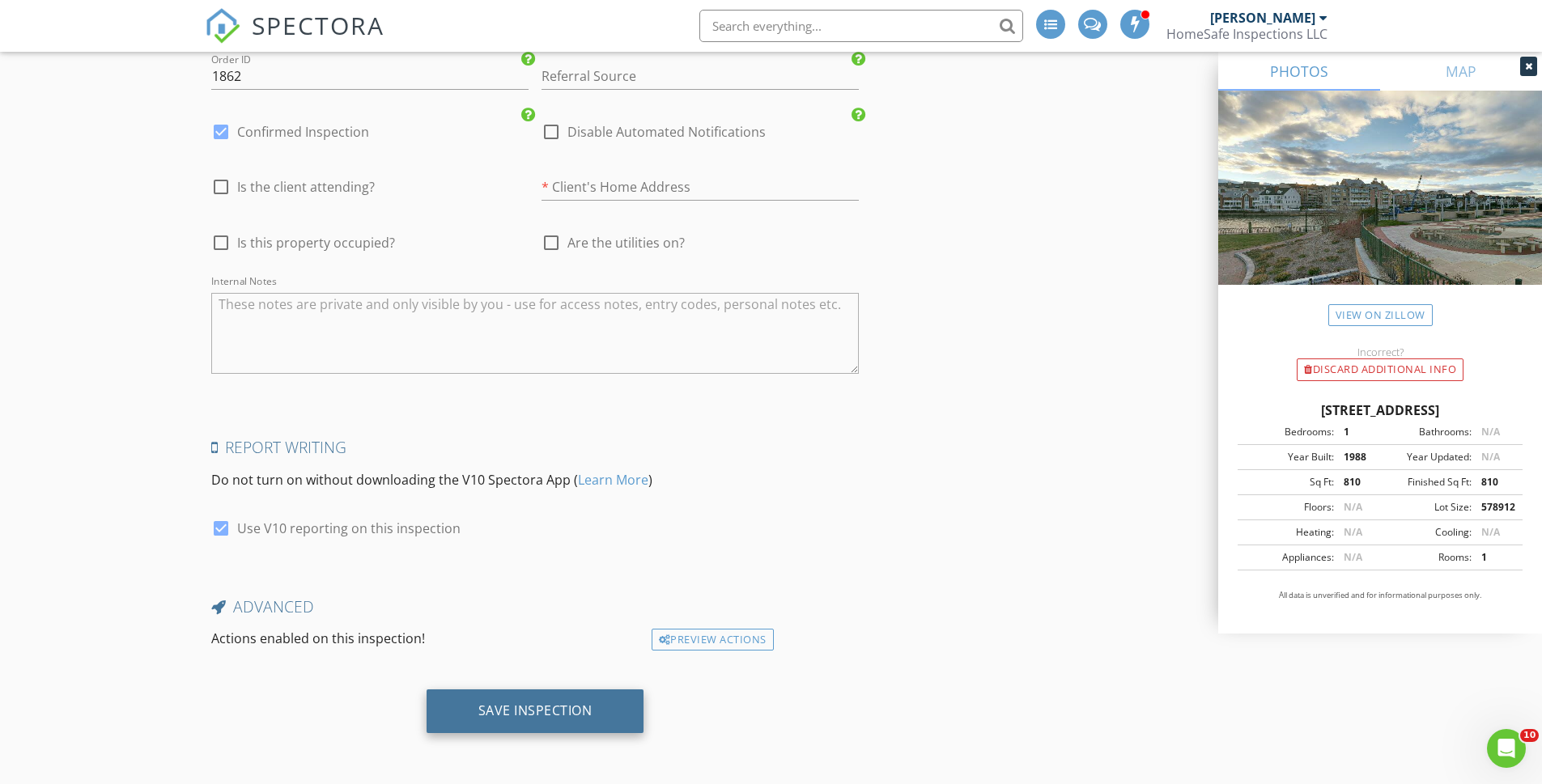
click at [570, 718] on div "Save Inspection" at bounding box center [535, 710] width 114 height 16
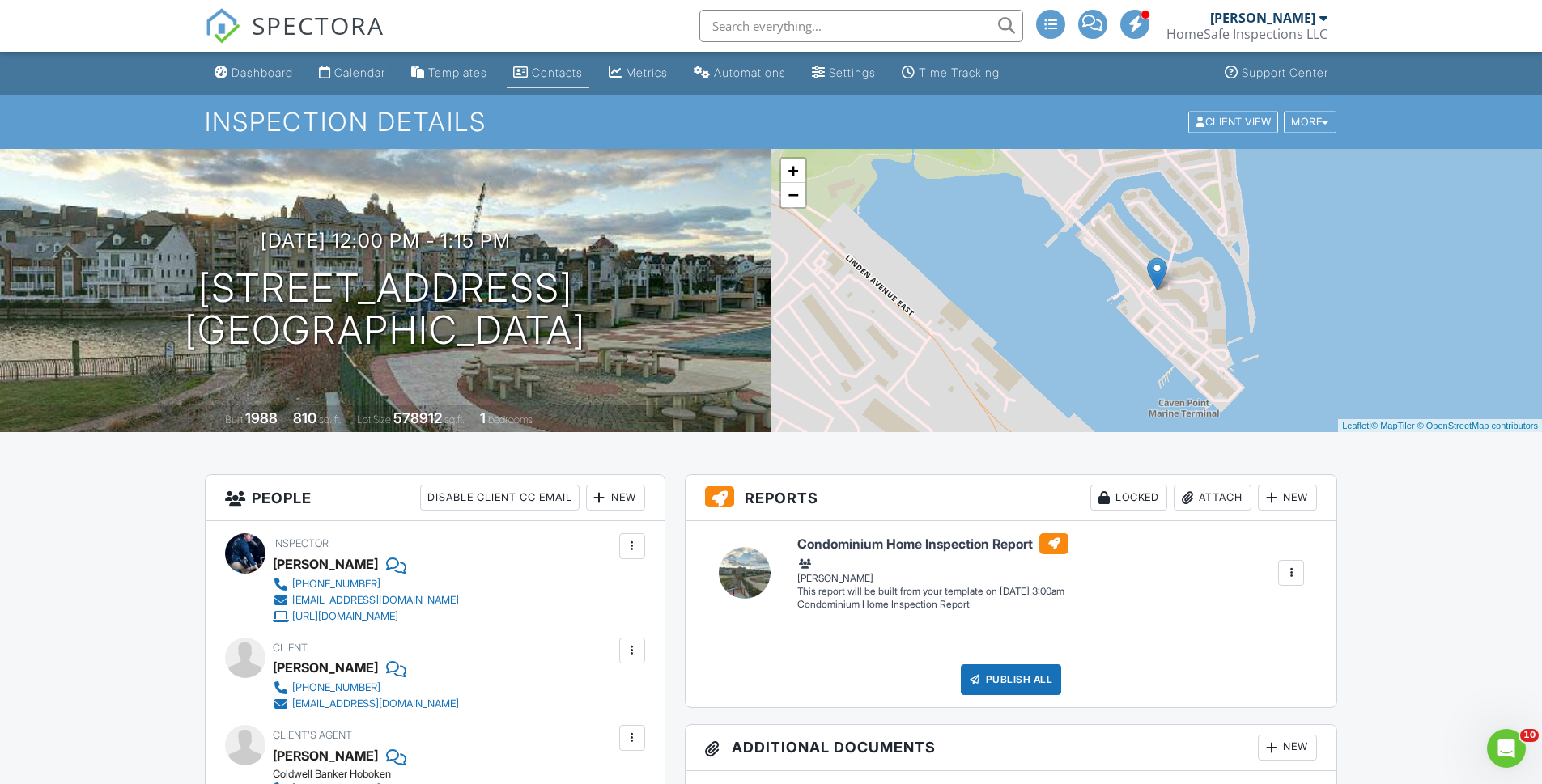
click at [568, 77] on div "Contacts" at bounding box center [557, 72] width 51 height 14
